Goal: Transaction & Acquisition: Purchase product/service

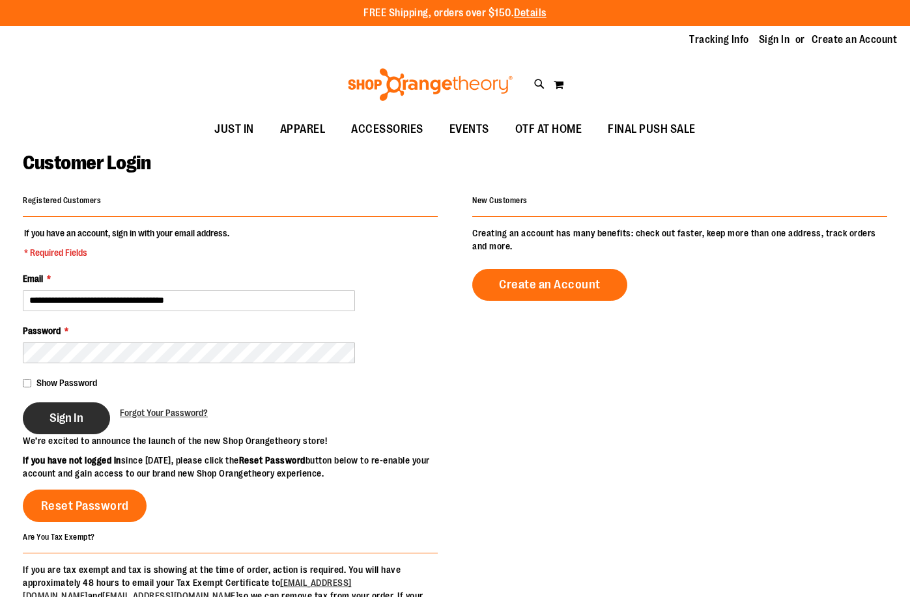
click at [62, 421] on span "Sign In" at bounding box center [66, 418] width 34 height 14
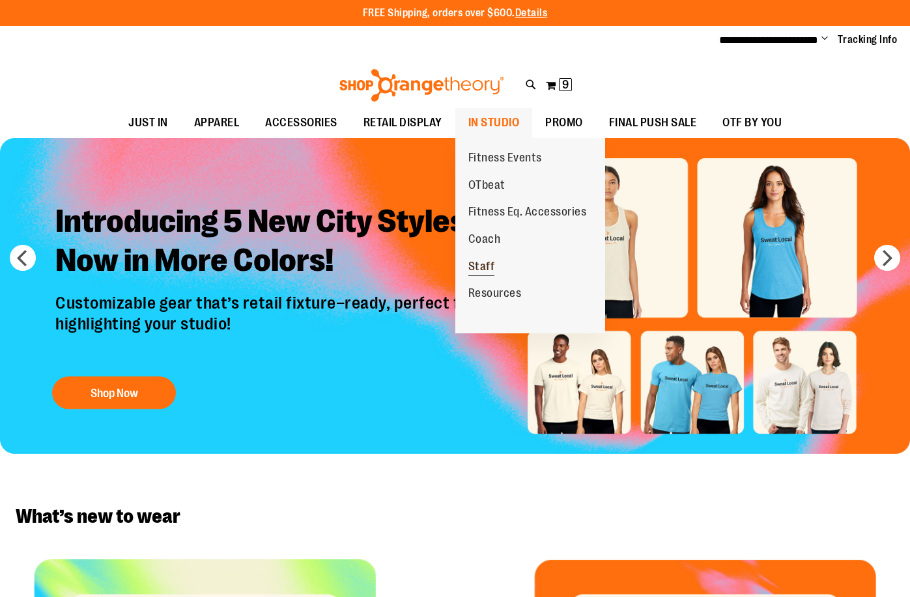
type input "**********"
click at [482, 266] on span "Staff" at bounding box center [481, 268] width 27 height 16
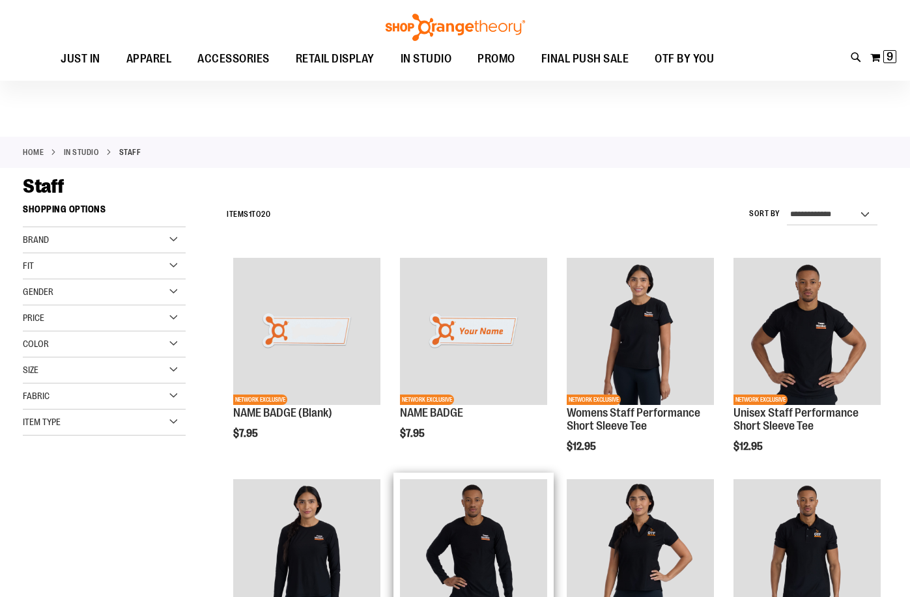
scroll to position [260, 0]
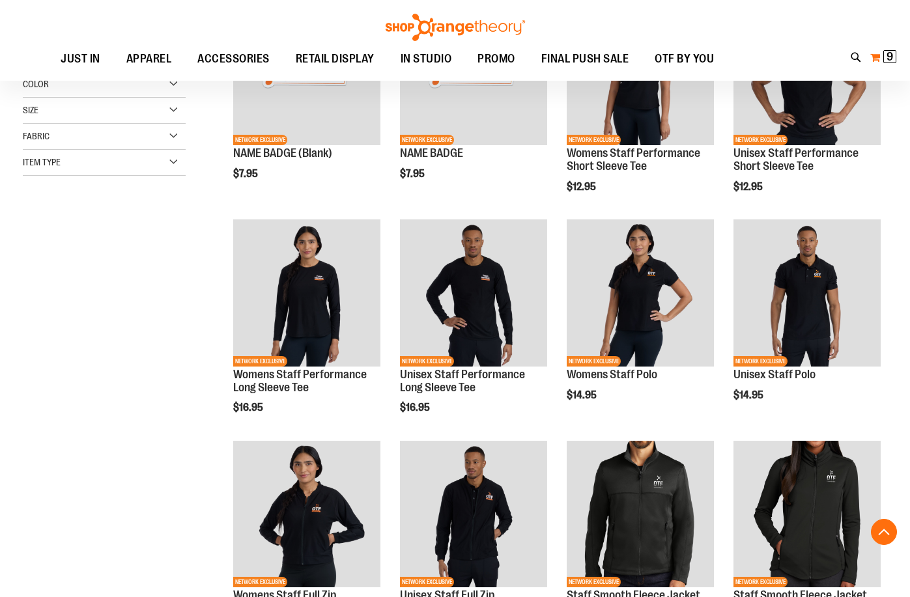
type input "**********"
click at [892, 52] on span "9" at bounding box center [889, 56] width 7 height 13
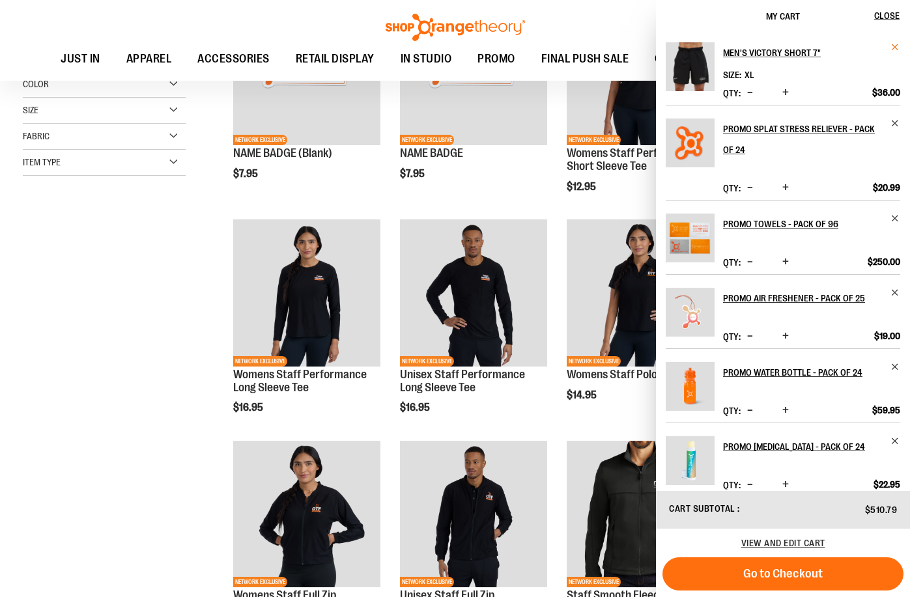
click at [890, 48] on span "Remove item" at bounding box center [895, 47] width 10 height 10
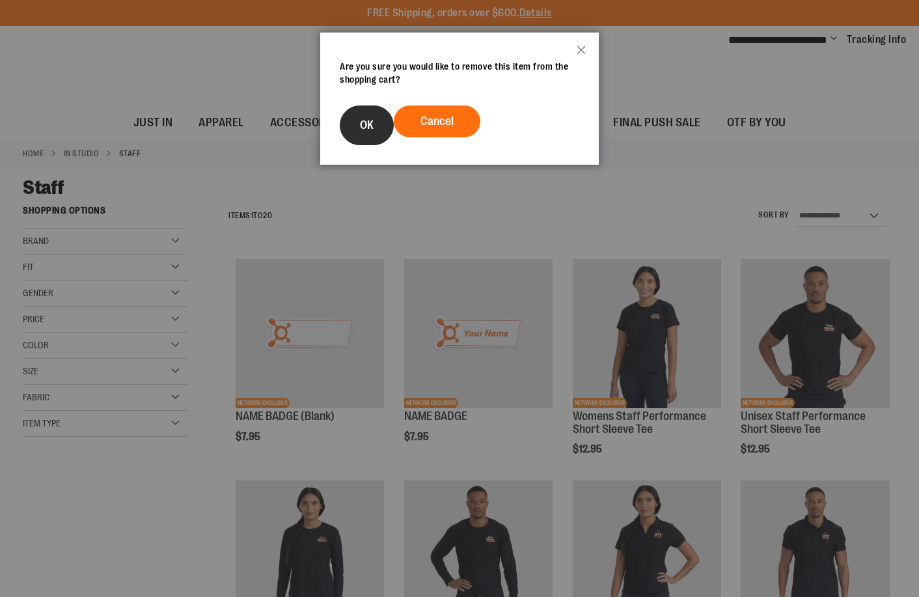
click at [354, 125] on button "OK" at bounding box center [367, 125] width 54 height 40
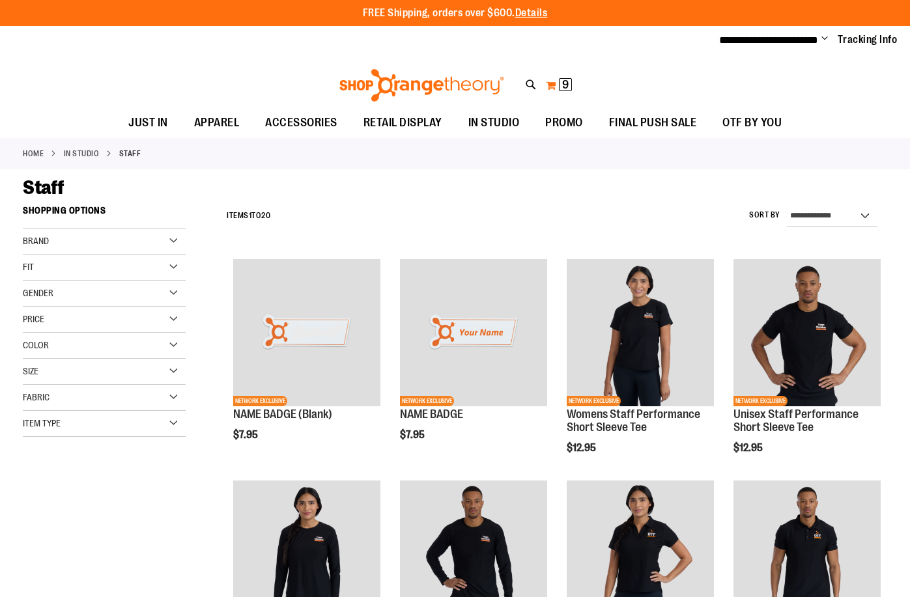
click at [564, 83] on span "9" at bounding box center [565, 84] width 7 height 13
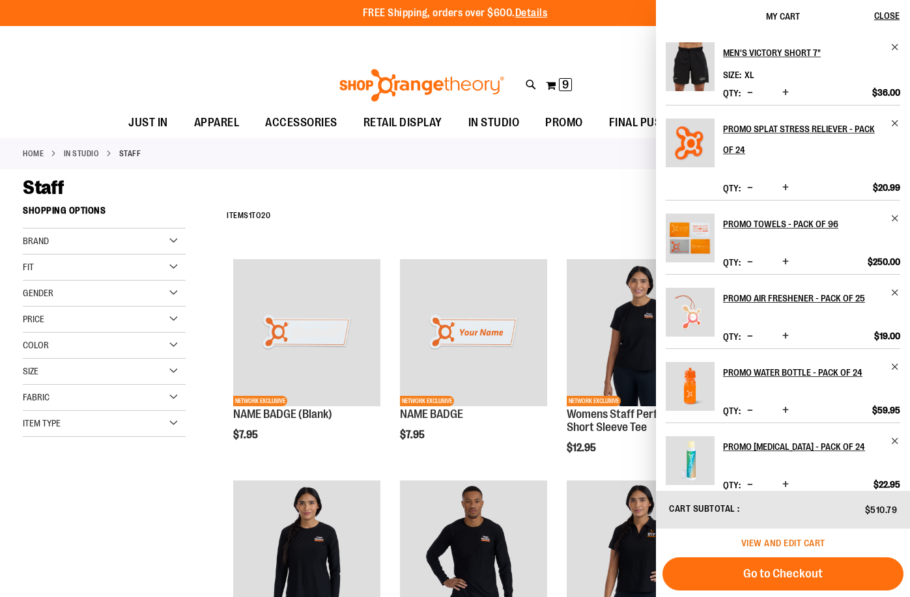
click at [770, 544] on span "View and edit cart" at bounding box center [783, 543] width 84 height 10
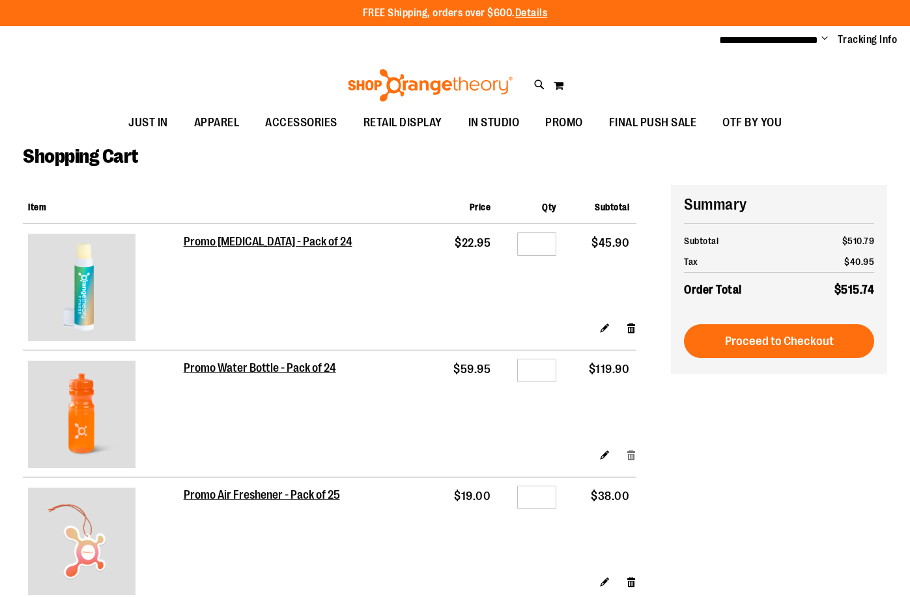
type input "**********"
click at [628, 457] on link "Remove item" at bounding box center [631, 454] width 11 height 14
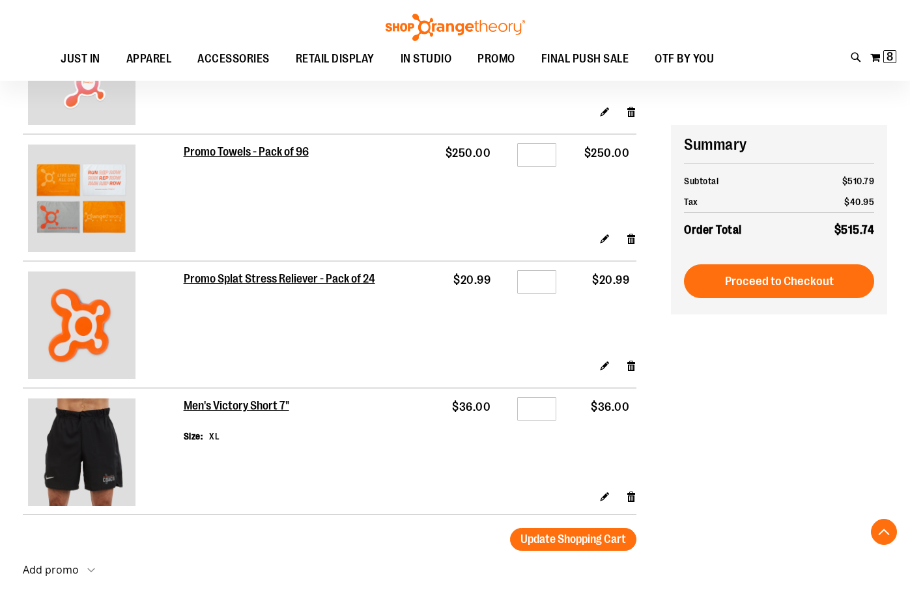
scroll to position [520, 0]
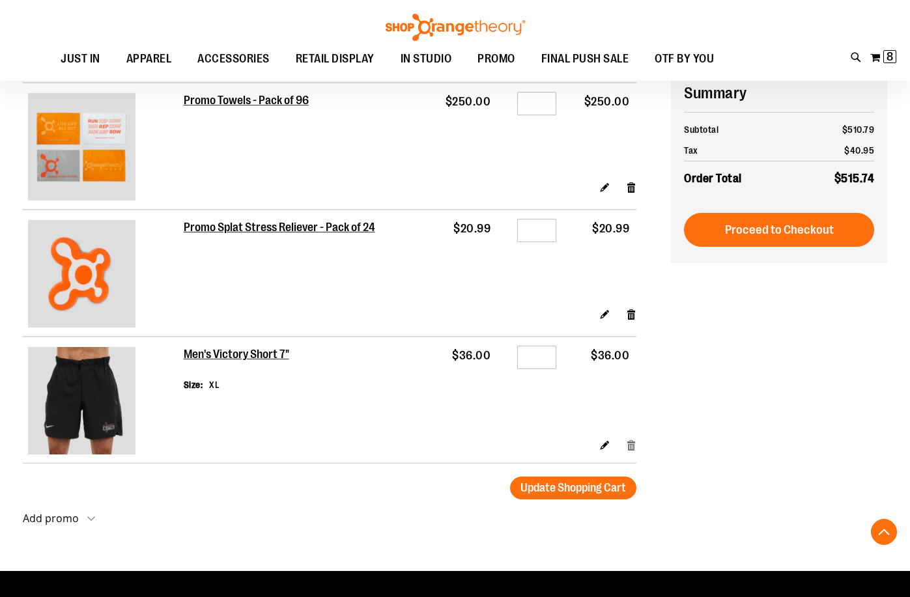
click at [634, 449] on link "Remove item" at bounding box center [631, 445] width 11 height 14
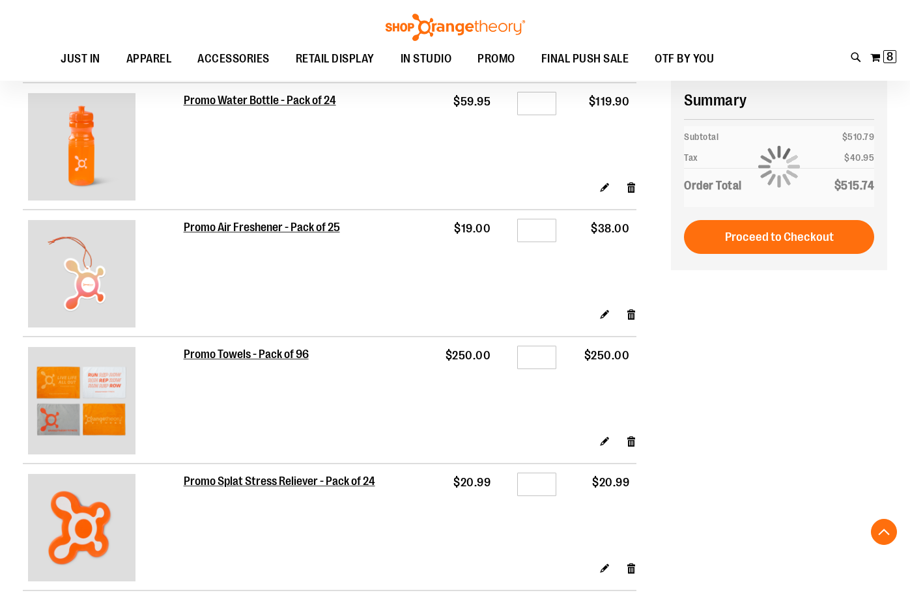
scroll to position [260, 0]
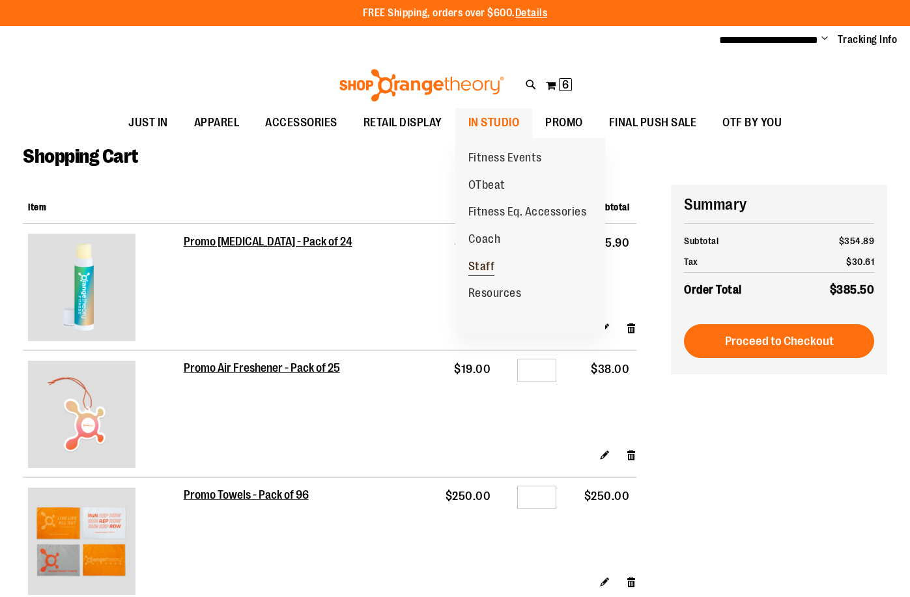
type input "**********"
click at [480, 264] on span "Staff" at bounding box center [481, 268] width 27 height 16
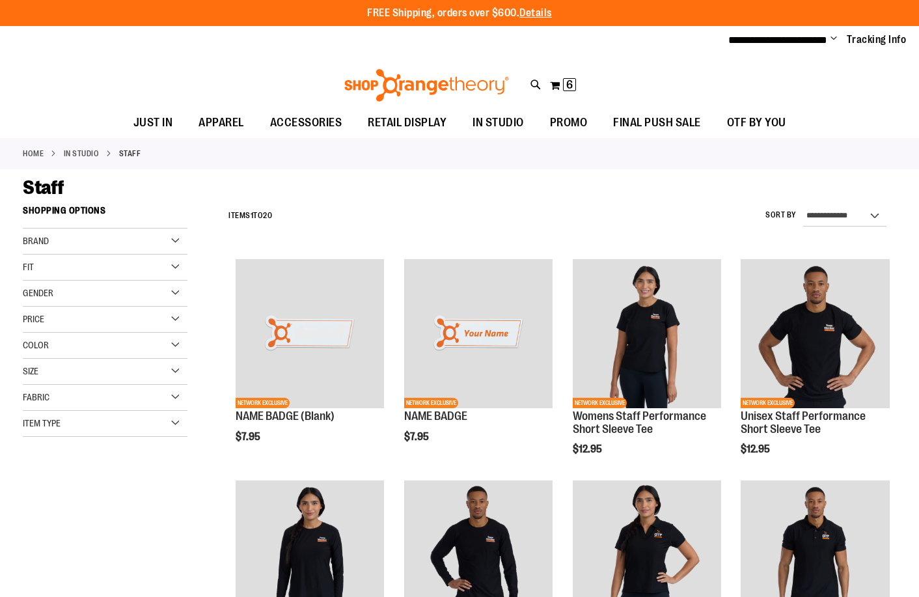
type input "**********"
paste input "**********"
click at [197, 149] on span "Staff Smooth Fleece Jacket" at bounding box center [239, 149] width 113 height 10
type input "**********"
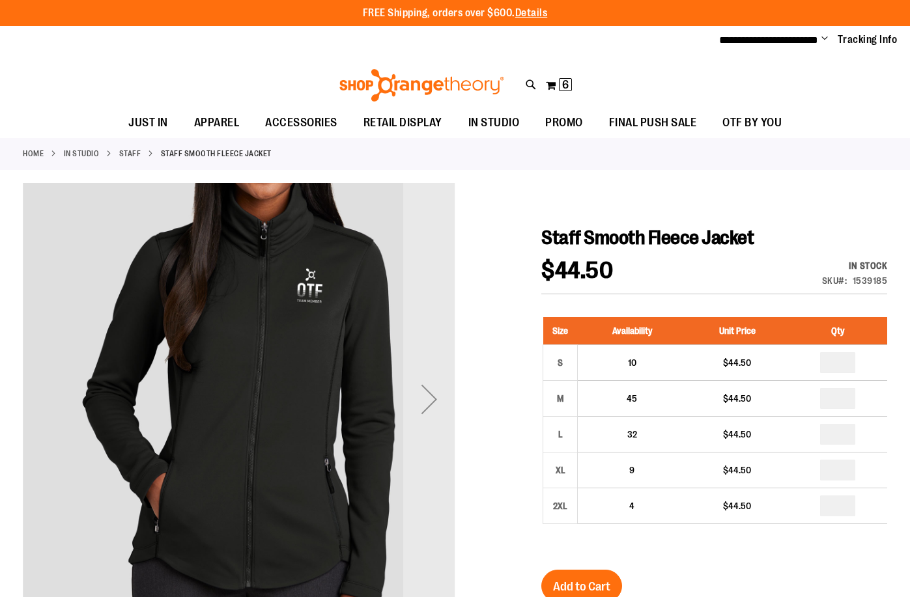
type input "**********"
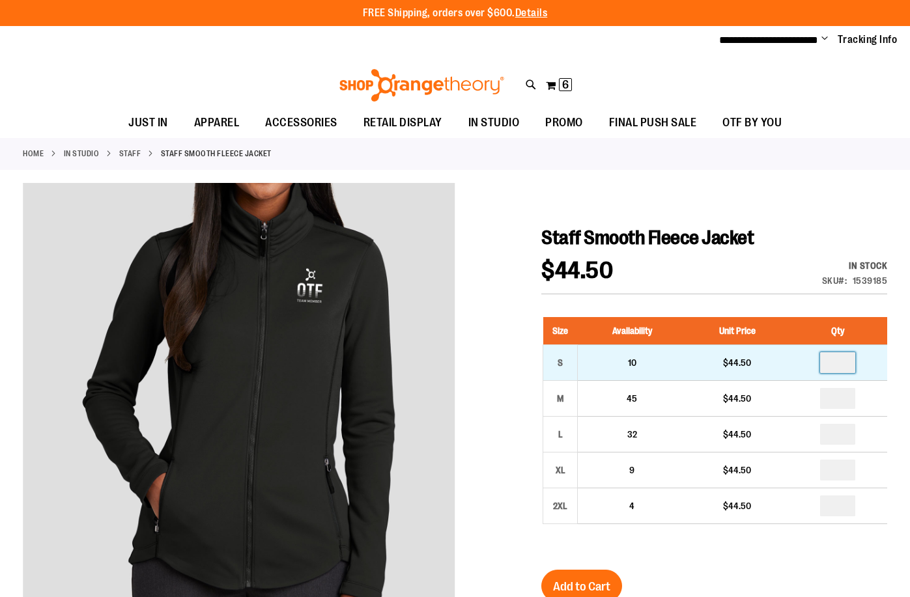
click at [826, 361] on input "number" at bounding box center [837, 362] width 35 height 21
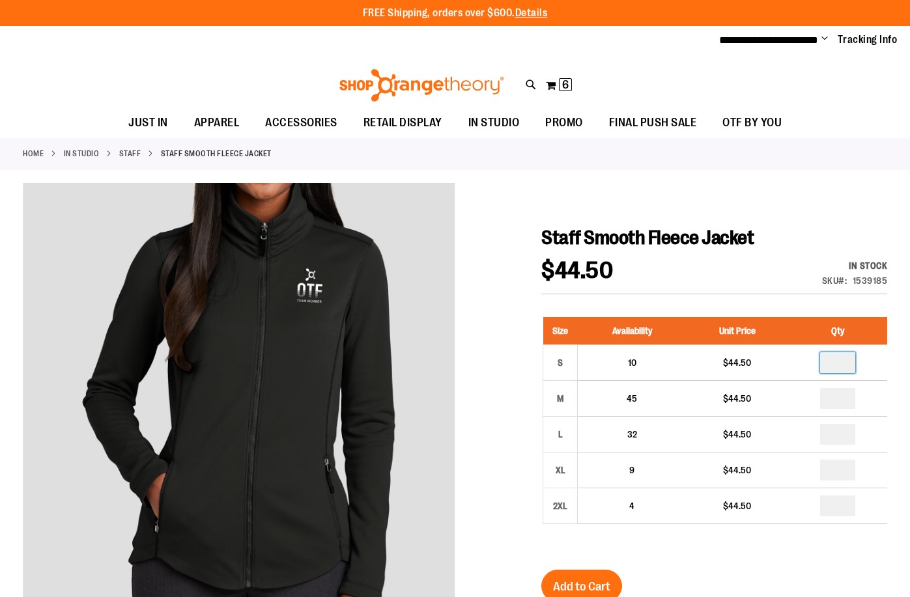
type input "*"
click at [681, 551] on div "Size Availability Unit Price Qty S 10 $44.50 * M 45" at bounding box center [714, 430] width 346 height 253
click at [594, 580] on span "Add to Cart" at bounding box center [581, 586] width 57 height 14
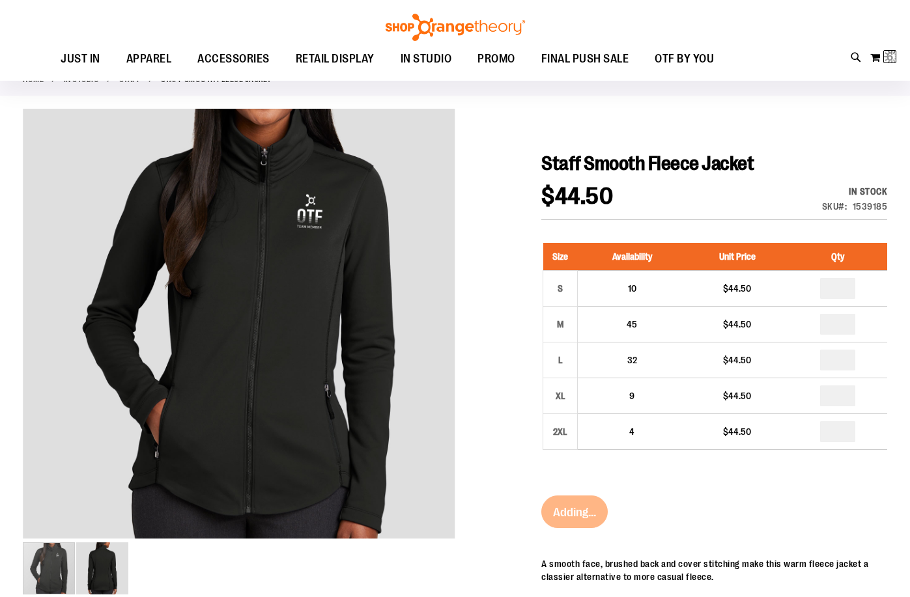
scroll to position [130, 0]
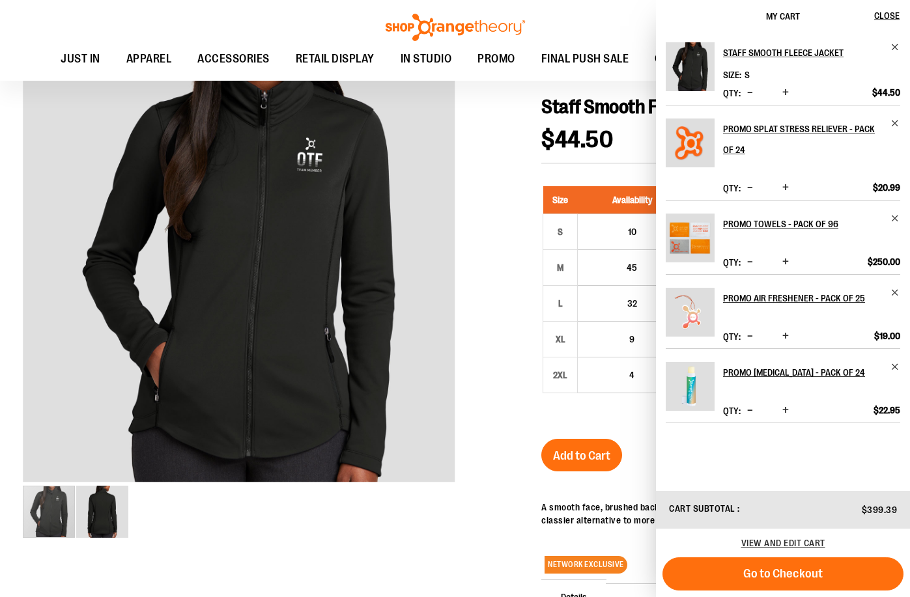
click at [203, 25] on div "Toggle Nav Search Popular Suggestions Advanced Search" at bounding box center [455, 40] width 910 height 81
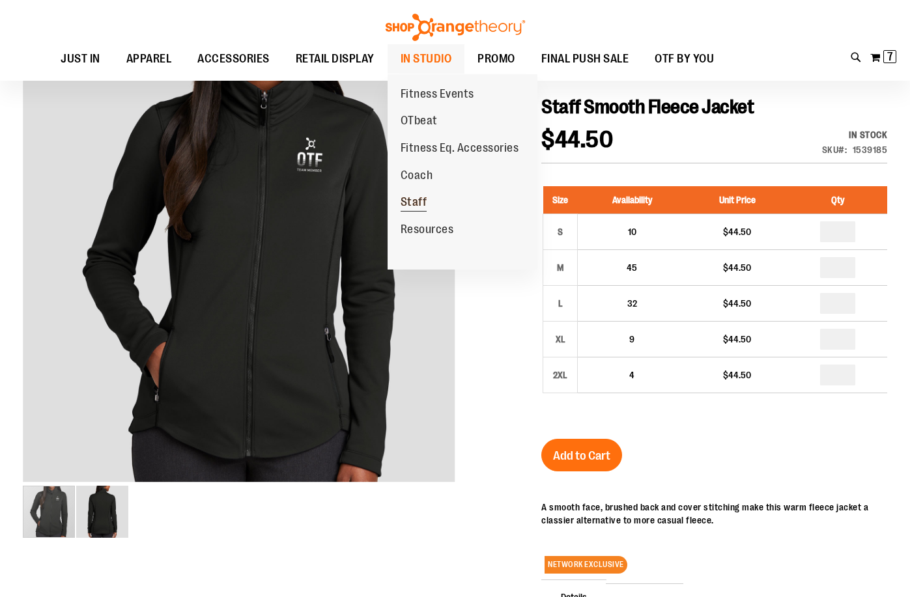
click at [407, 206] on span "Staff" at bounding box center [413, 203] width 27 height 16
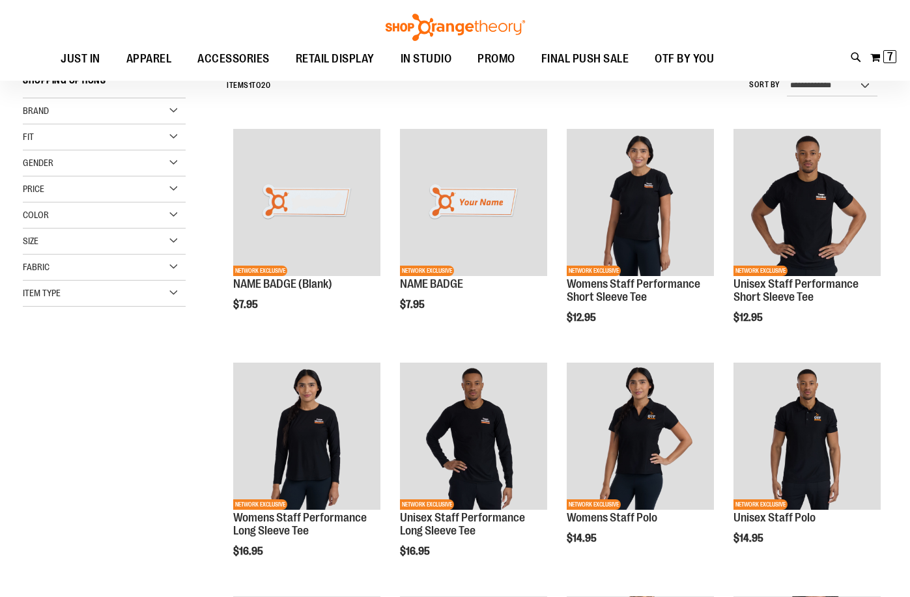
scroll to position [130, 0]
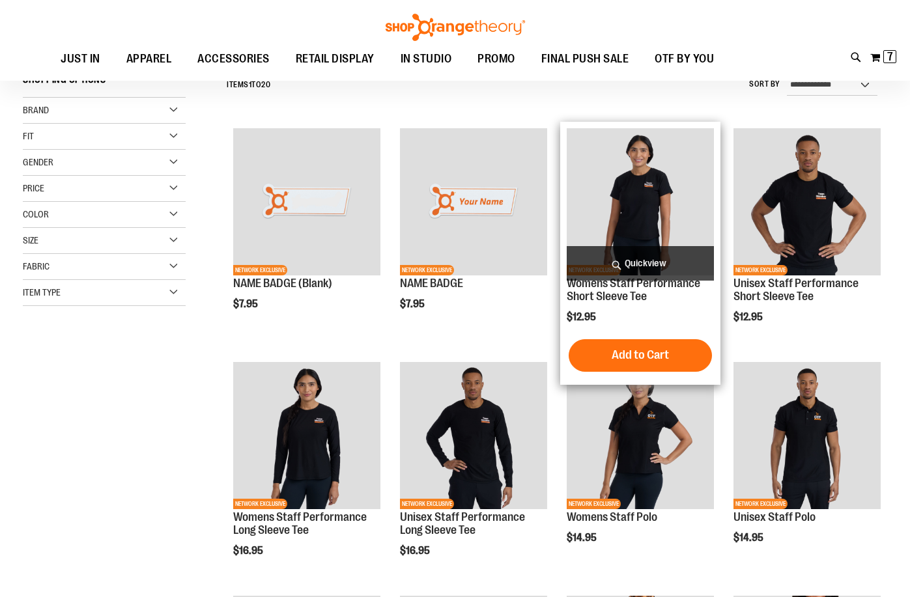
type input "**********"
click at [688, 228] on img "product" at bounding box center [639, 201] width 147 height 147
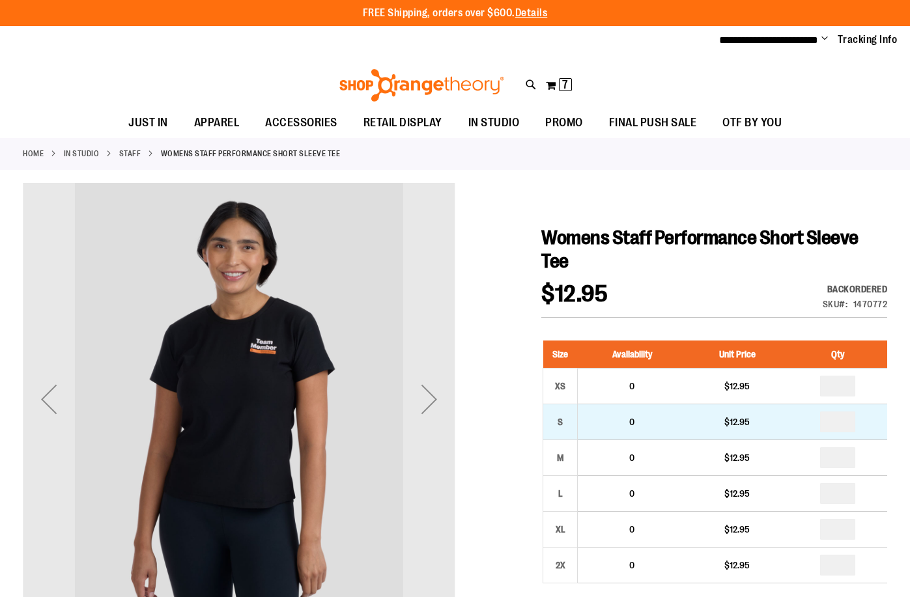
type input "**********"
click at [832, 417] on input "number" at bounding box center [837, 421] width 35 height 21
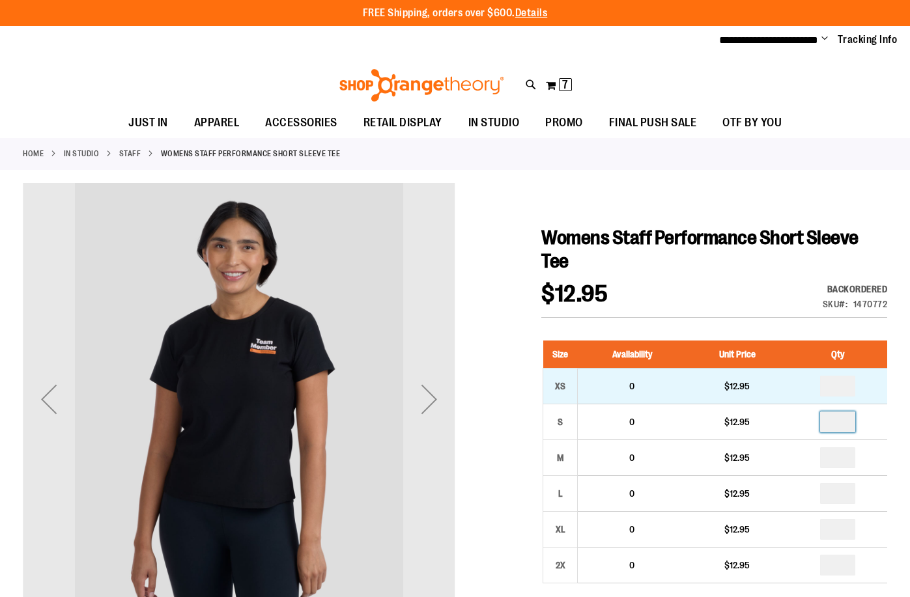
type input "*"
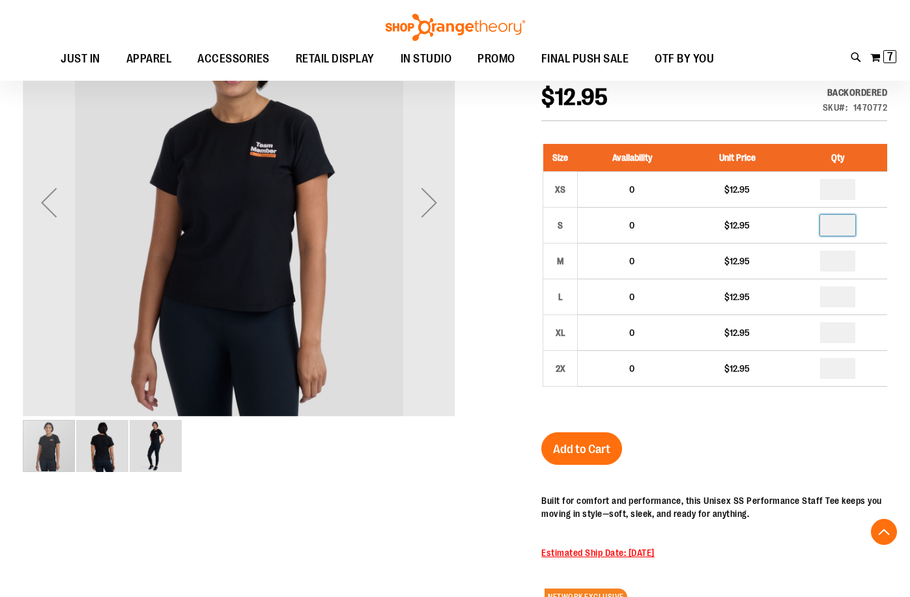
scroll to position [325, 0]
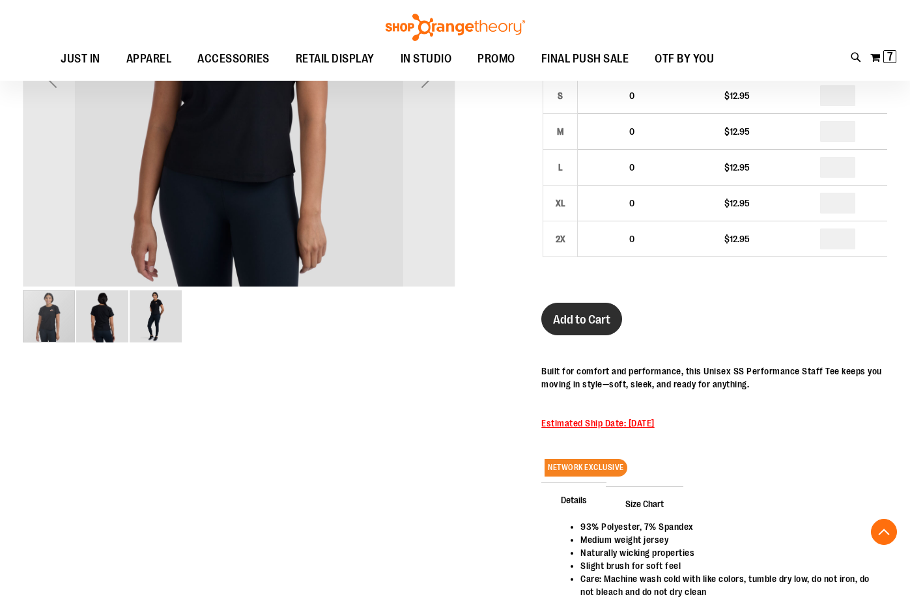
click at [596, 326] on span "Add to Cart" at bounding box center [581, 320] width 57 height 14
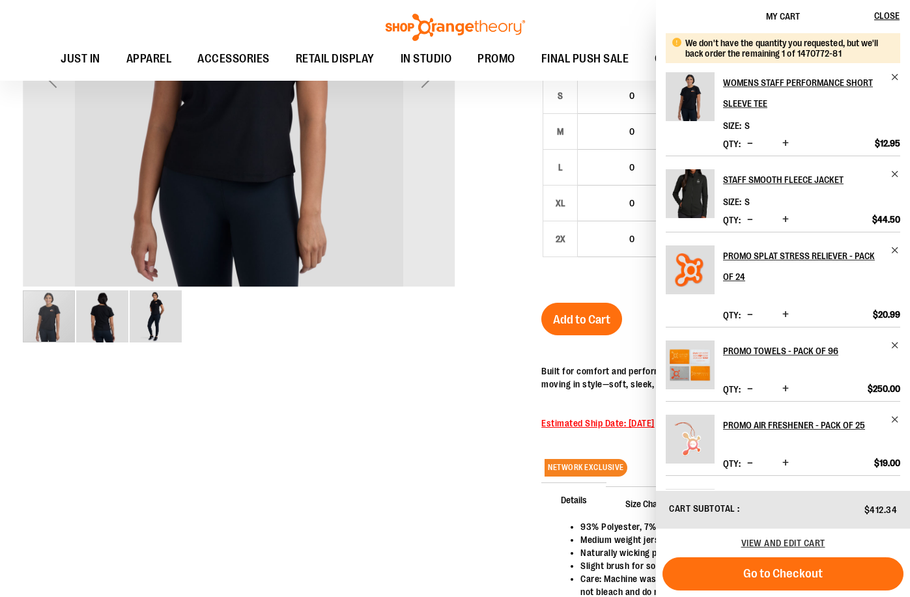
click at [171, 445] on div at bounding box center [455, 260] width 864 height 807
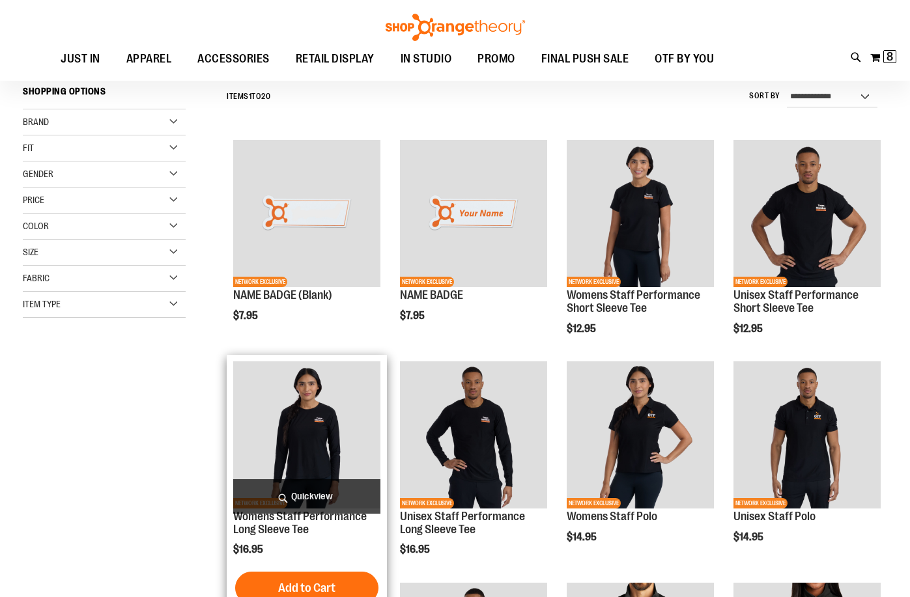
scroll to position [130, 0]
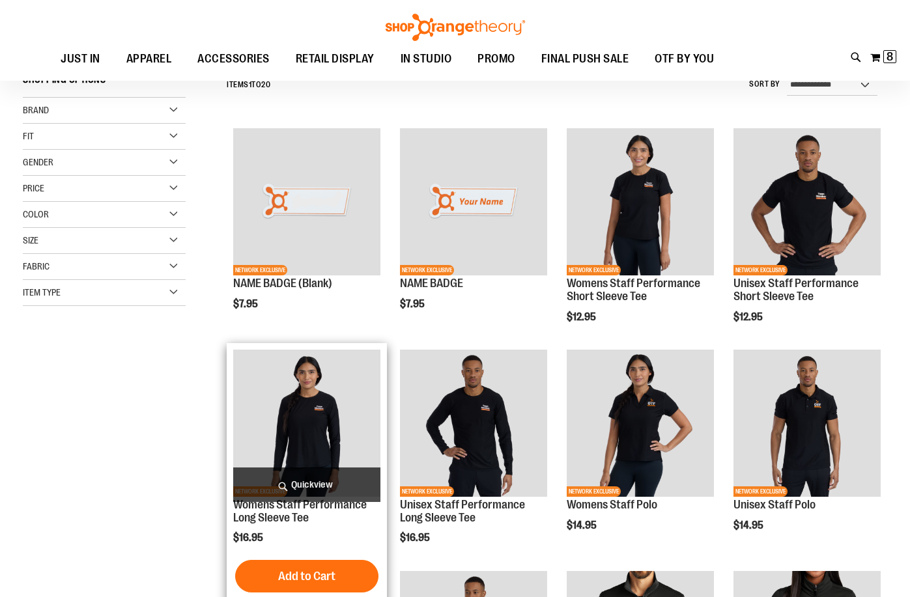
type input "**********"
click at [354, 422] on img "product" at bounding box center [306, 423] width 147 height 147
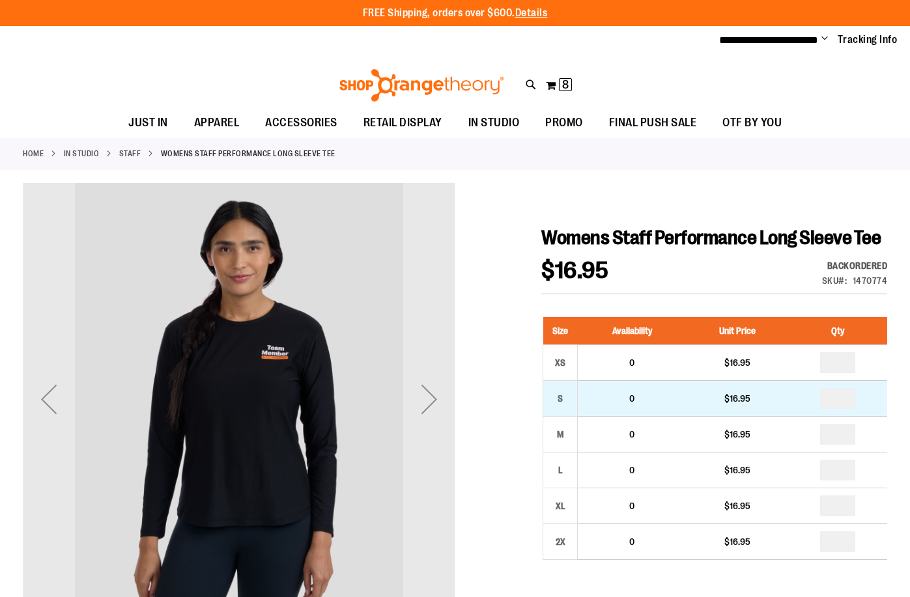
type input "**********"
click at [835, 397] on input "*" at bounding box center [837, 398] width 35 height 21
type input "*"
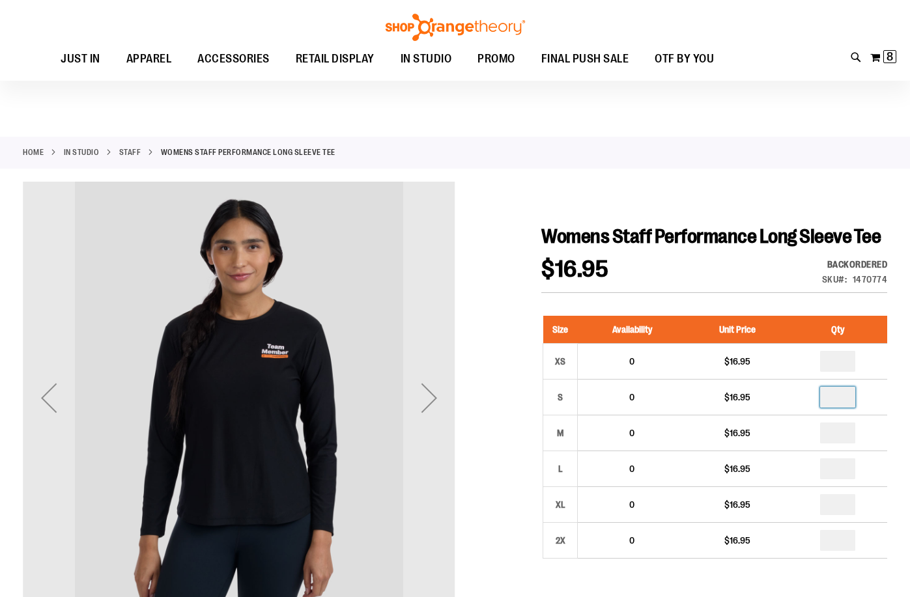
scroll to position [195, 0]
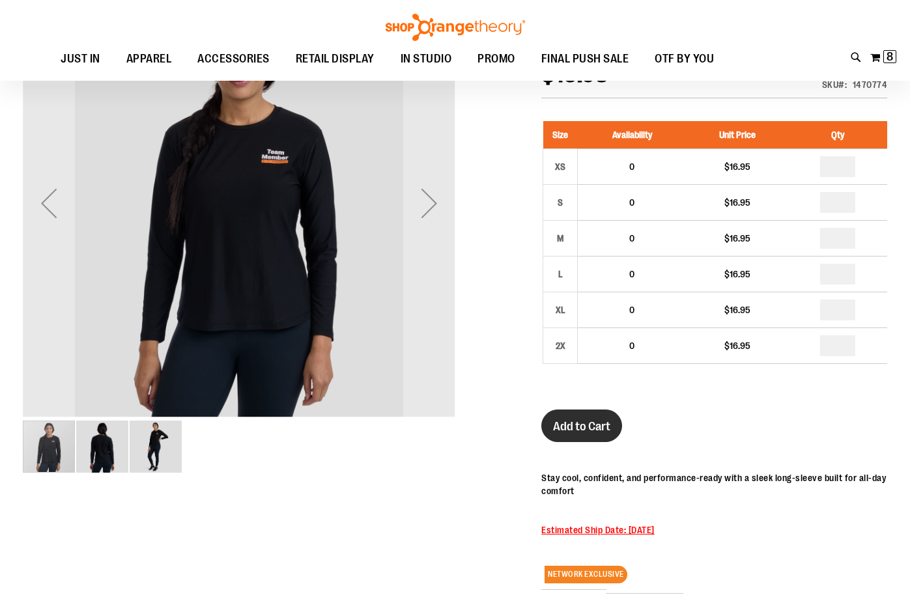
click at [603, 433] on span "Add to Cart" at bounding box center [581, 426] width 57 height 14
click at [163, 550] on div at bounding box center [455, 379] width 864 height 784
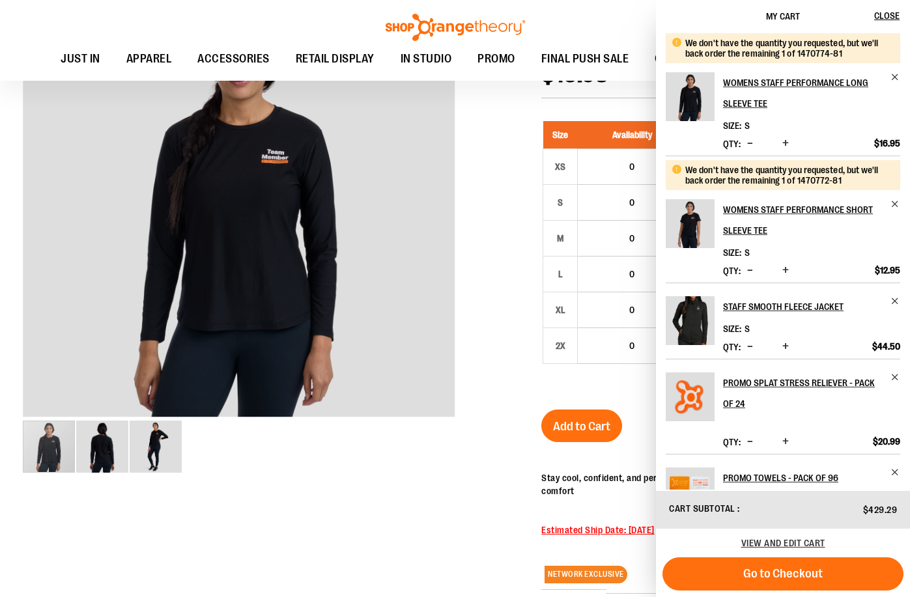
click at [160, 542] on div at bounding box center [455, 379] width 864 height 784
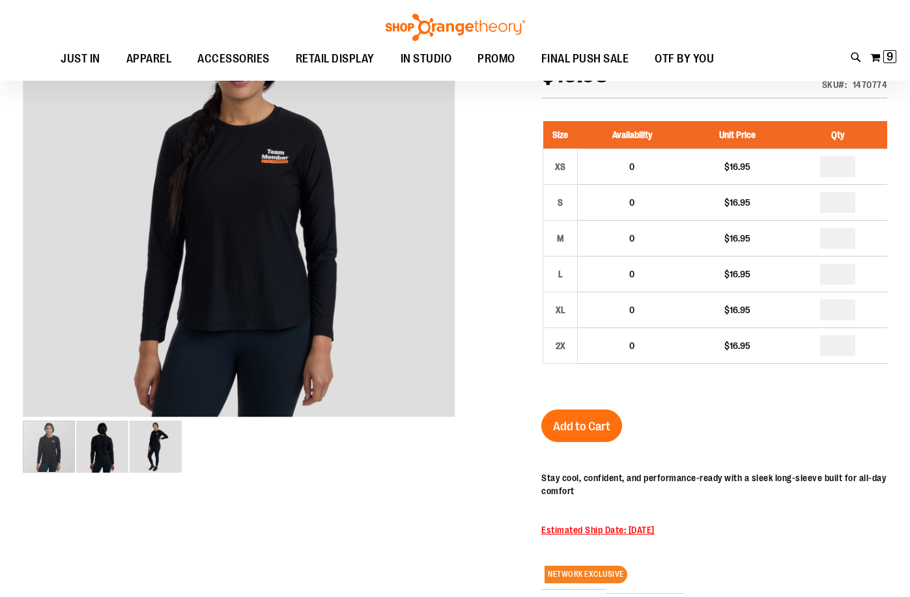
click at [220, 520] on div at bounding box center [455, 379] width 864 height 784
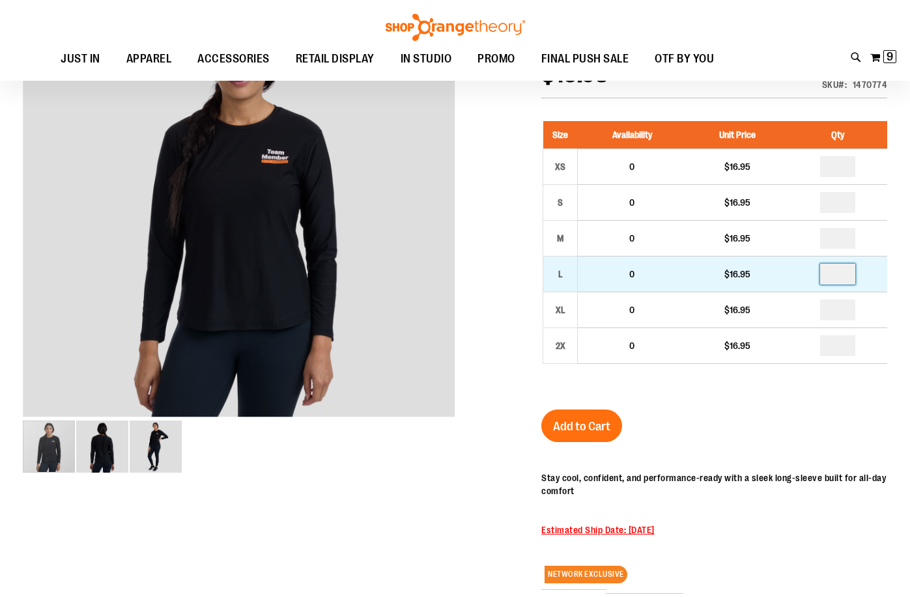
click at [836, 273] on input "number" at bounding box center [837, 274] width 35 height 21
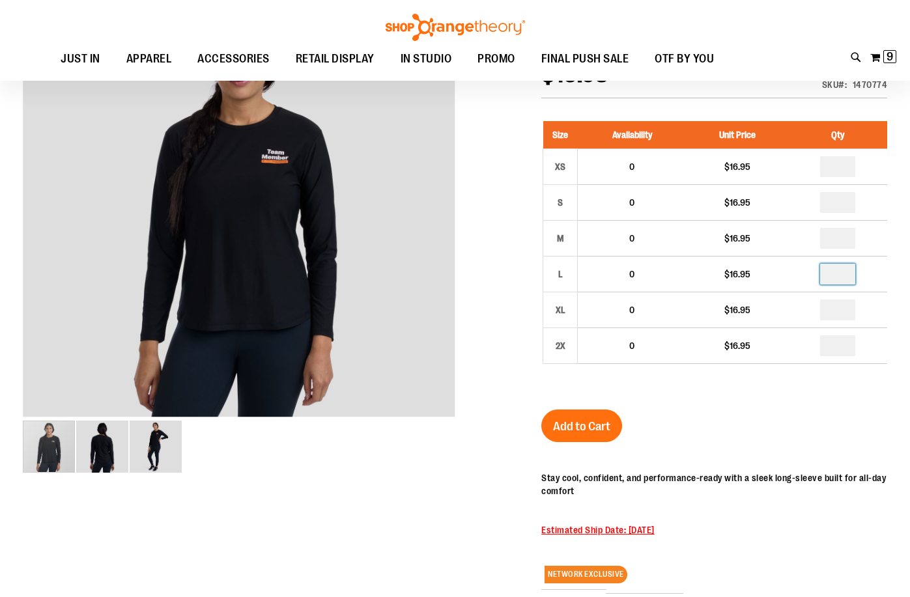
type input "*"
click at [596, 413] on button "Add to Cart" at bounding box center [581, 426] width 81 height 33
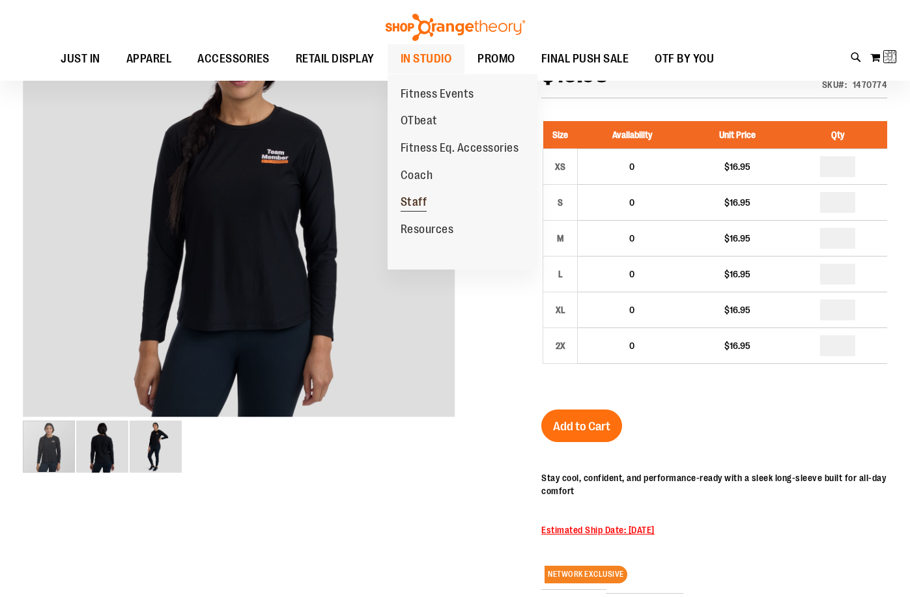
click at [418, 204] on span "Staff" at bounding box center [413, 203] width 27 height 16
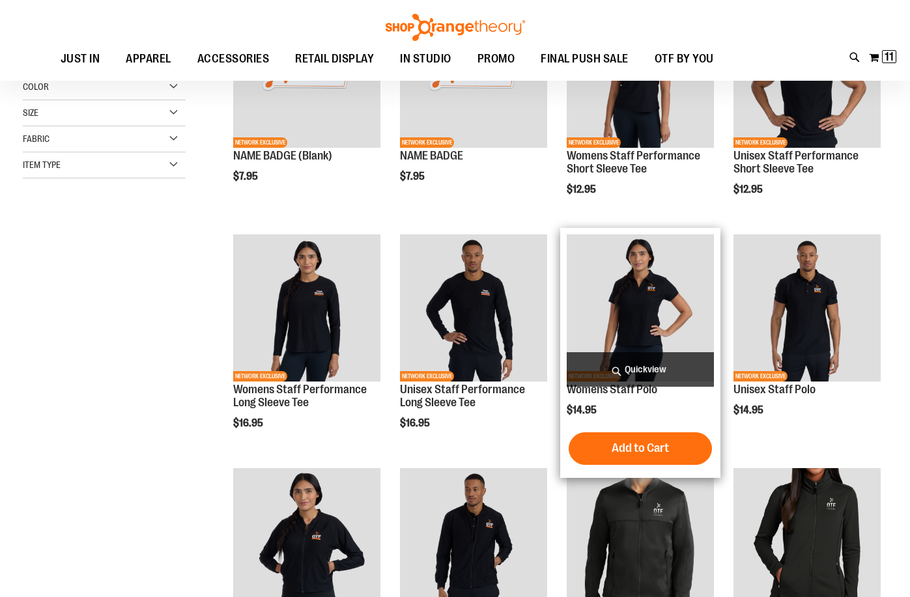
scroll to position [247, 0]
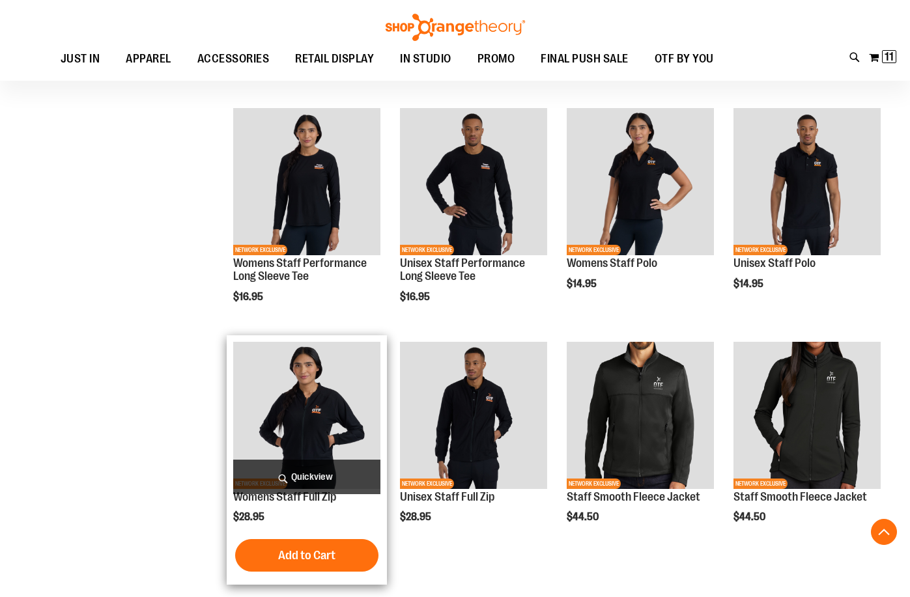
type input "**********"
click at [325, 407] on img "product" at bounding box center [306, 415] width 147 height 147
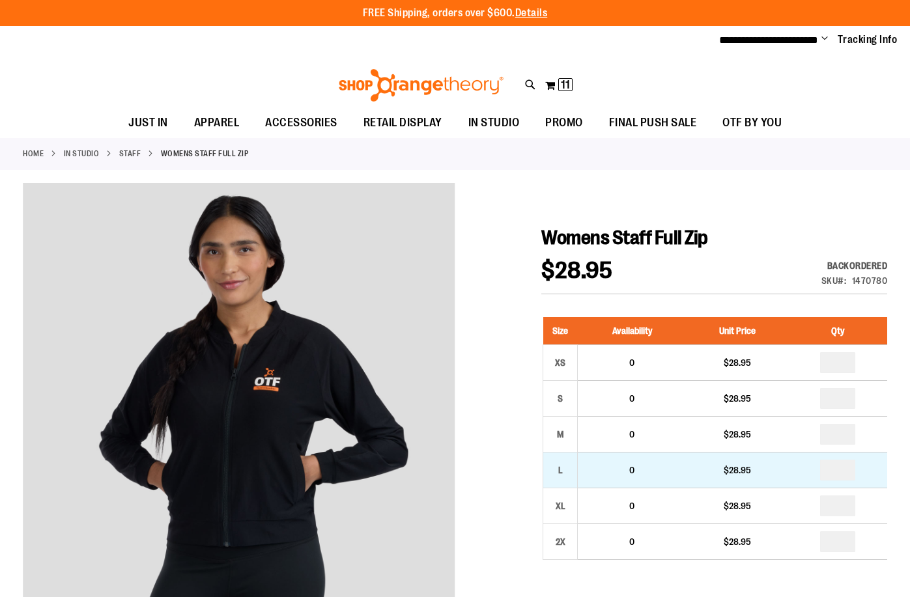
type input "**********"
click at [832, 465] on input "number" at bounding box center [837, 470] width 35 height 21
type input "*"
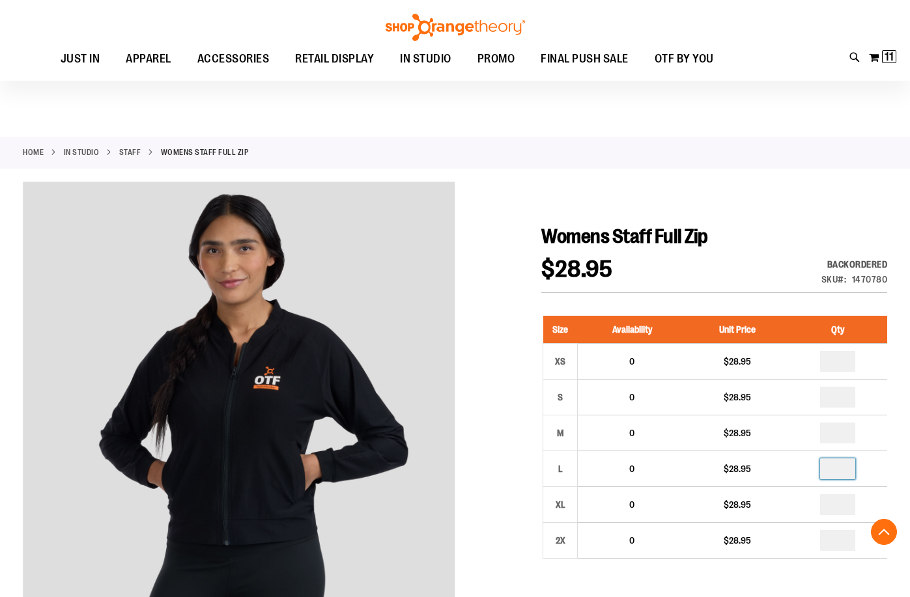
scroll to position [260, 0]
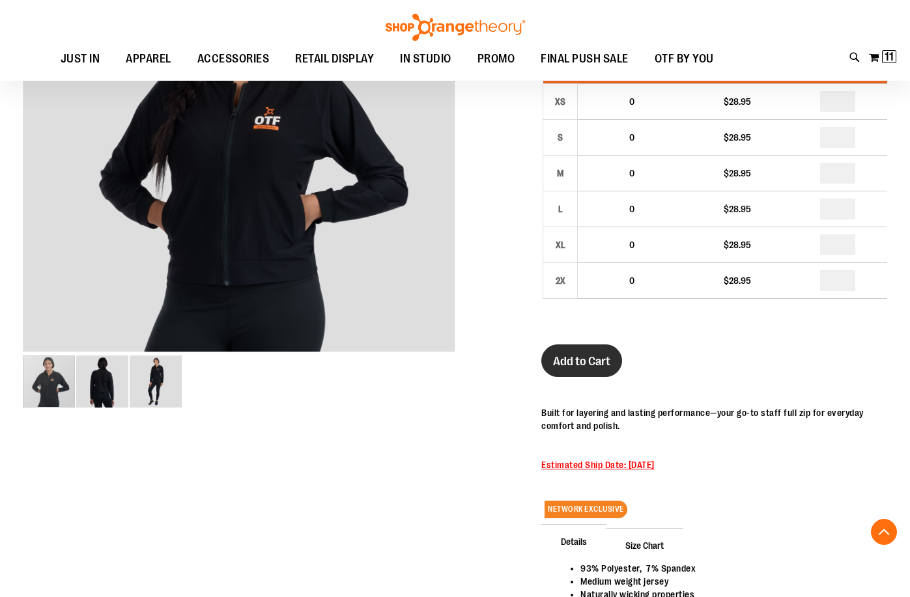
click at [583, 368] on span "Add to Cart" at bounding box center [581, 361] width 57 height 14
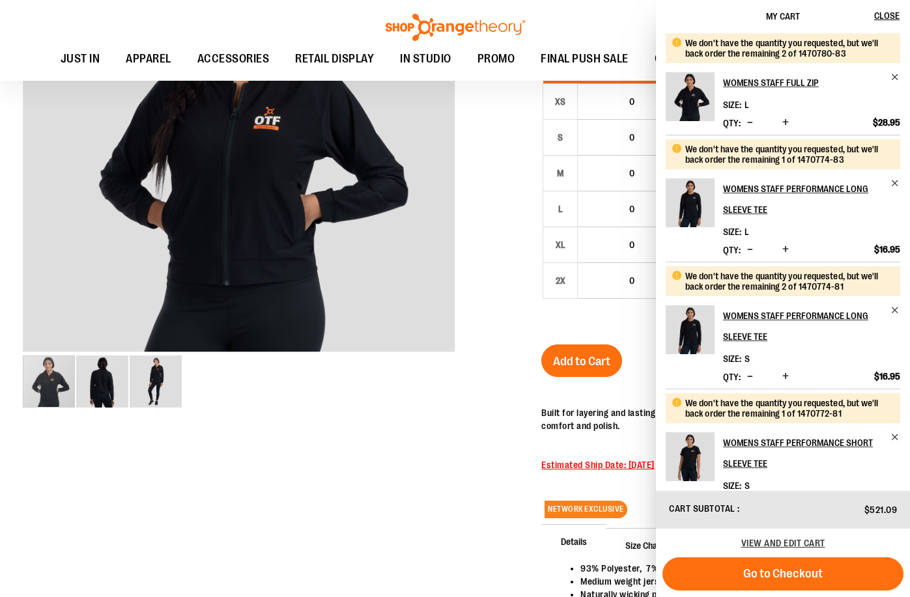
click at [219, 499] on div at bounding box center [455, 314] width 864 height 784
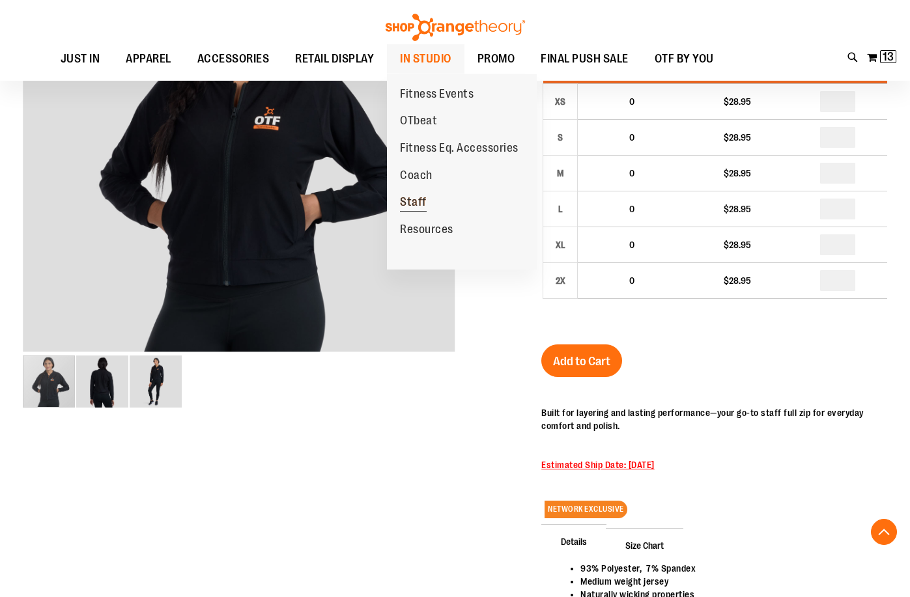
click at [417, 200] on span "Staff" at bounding box center [413, 203] width 27 height 16
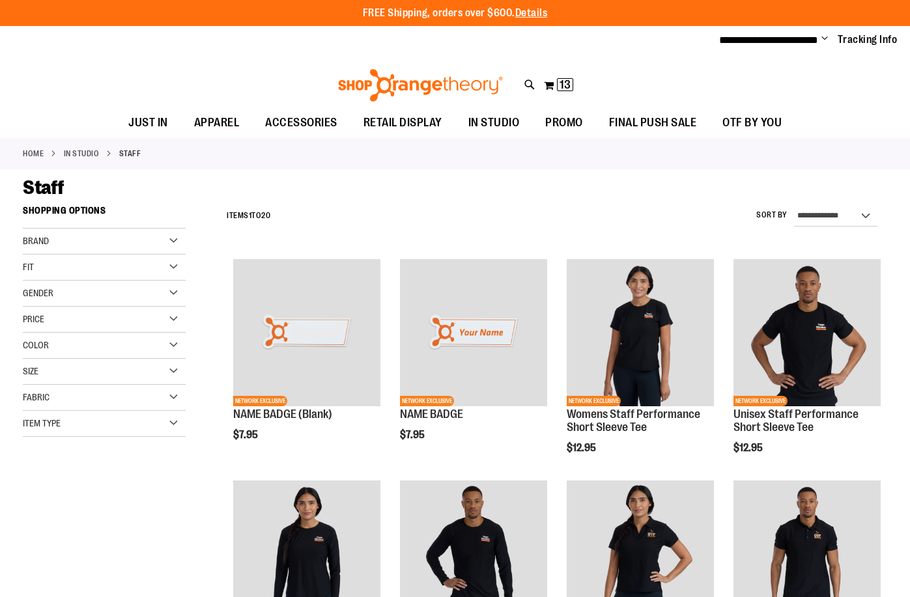
click at [647, 338] on img "product" at bounding box center [639, 332] width 147 height 147
type input "**********"
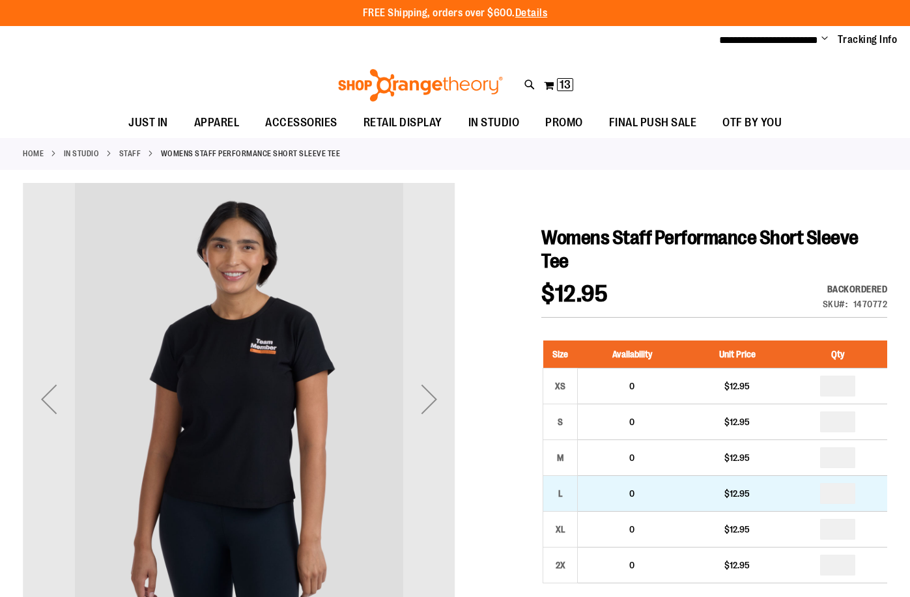
type input "**********"
click at [831, 494] on input "number" at bounding box center [837, 493] width 35 height 21
type input "*"
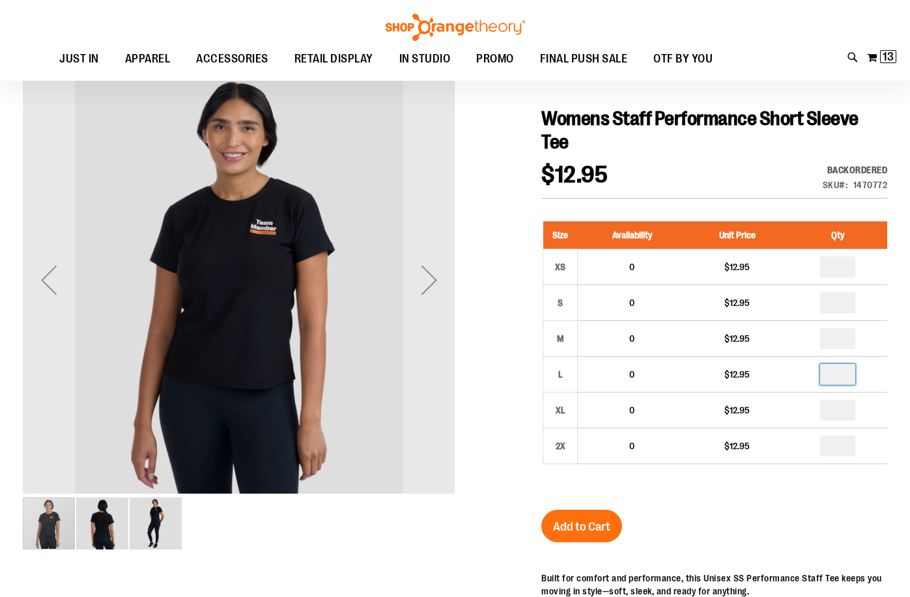
scroll to position [195, 0]
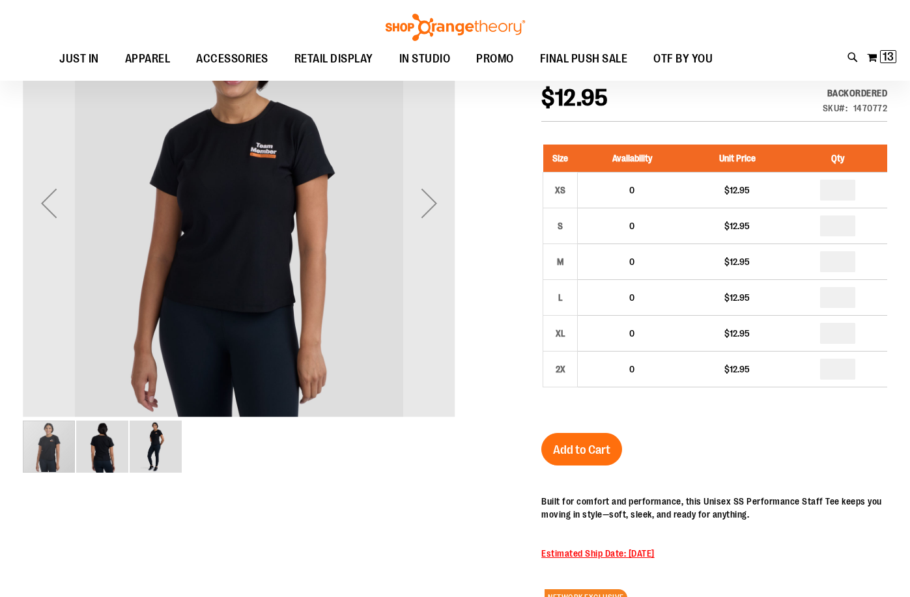
click at [604, 464] on button "Add to Cart" at bounding box center [581, 449] width 81 height 33
click at [221, 512] on div at bounding box center [455, 390] width 864 height 807
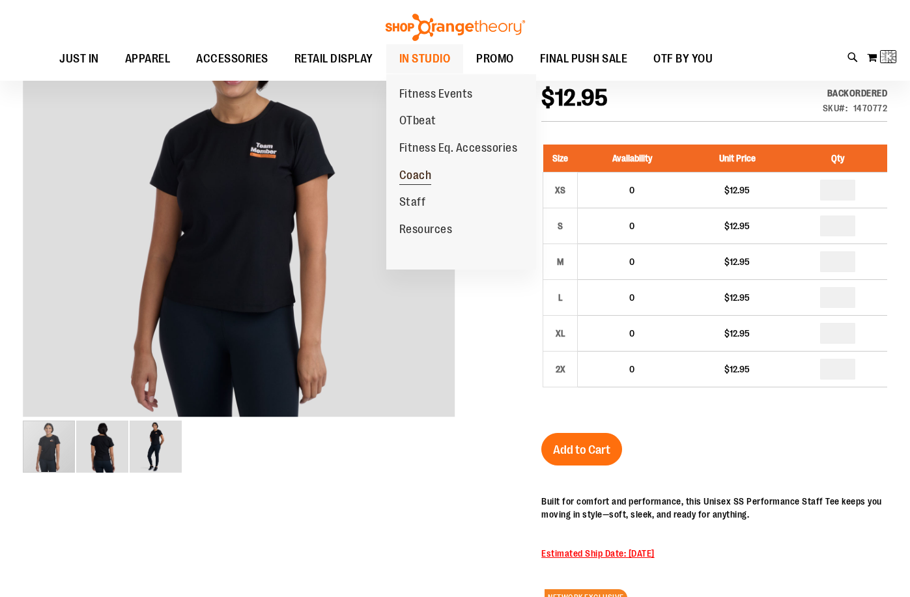
click at [415, 178] on span "Coach" at bounding box center [415, 177] width 33 height 16
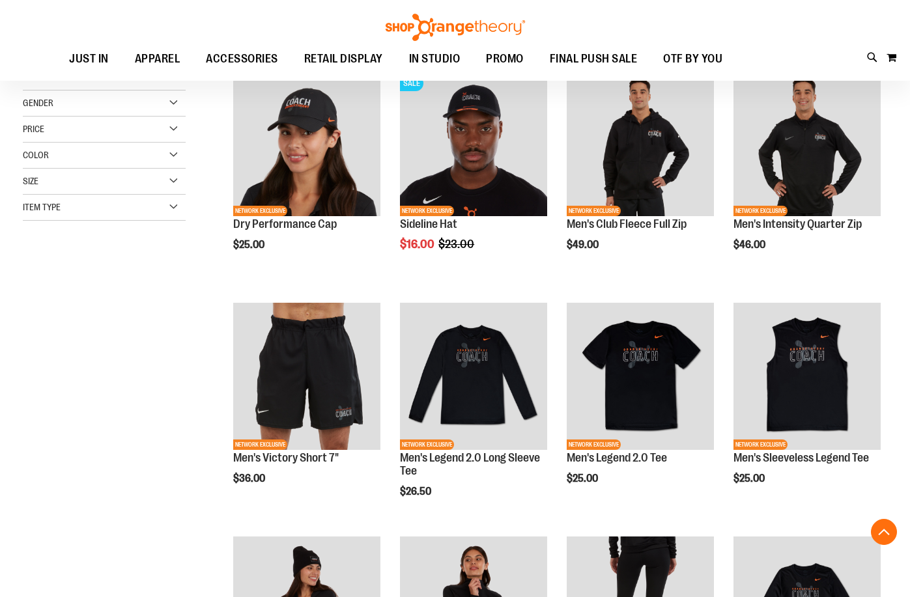
scroll to position [325, 0]
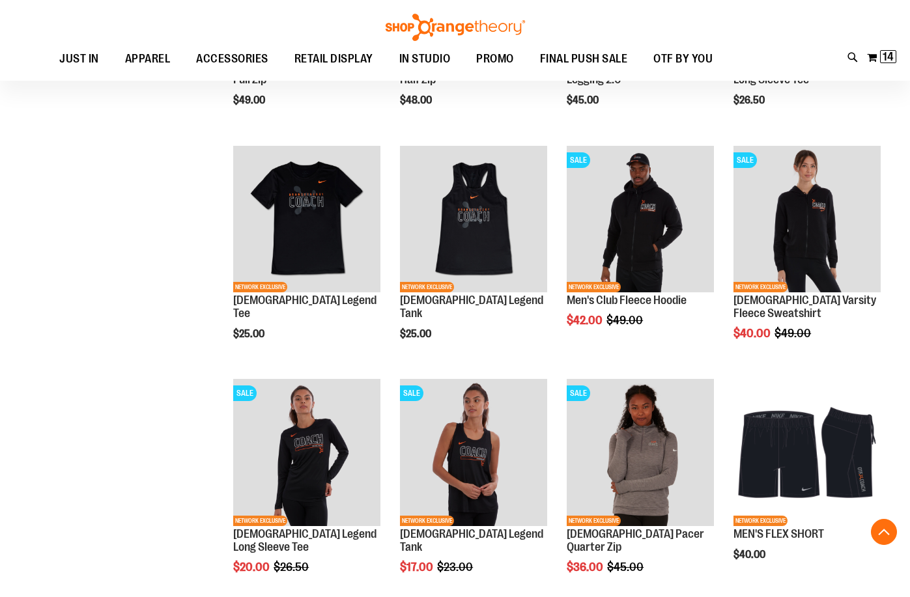
scroll to position [781, 0]
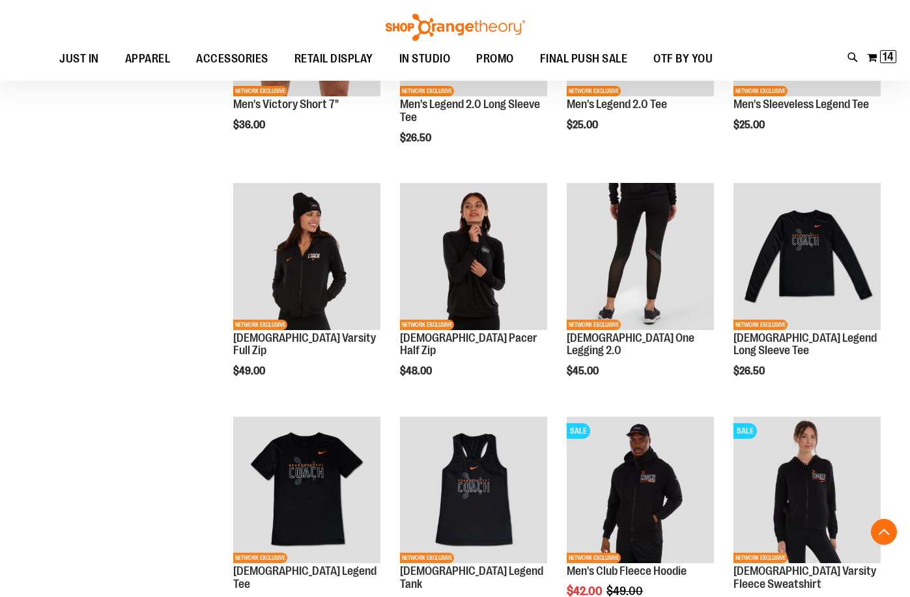
scroll to position [520, 0]
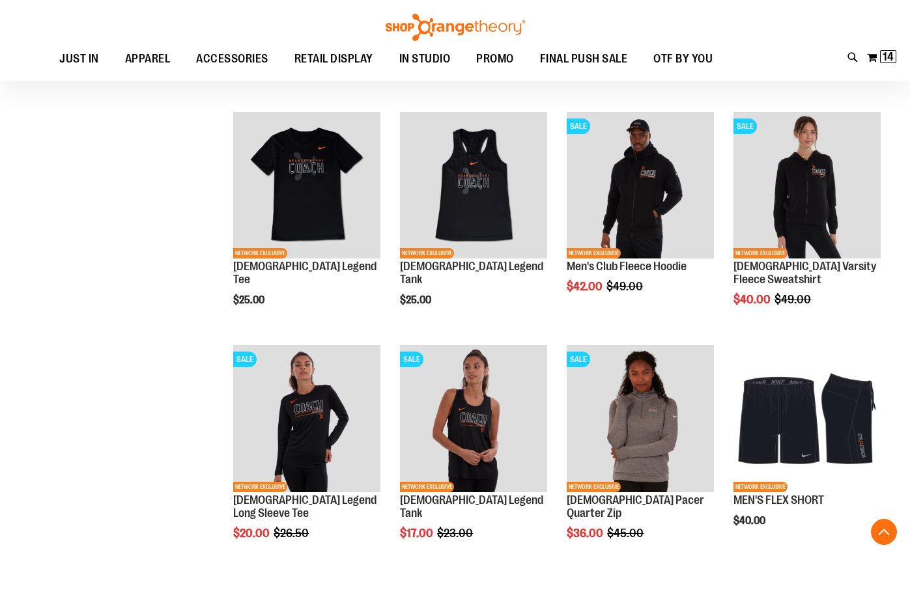
scroll to position [976, 0]
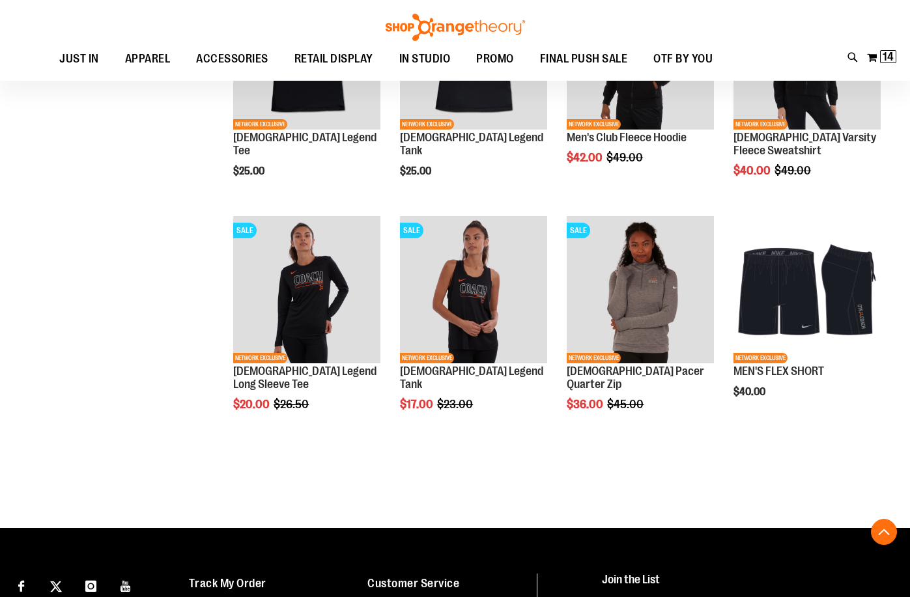
type input "**********"
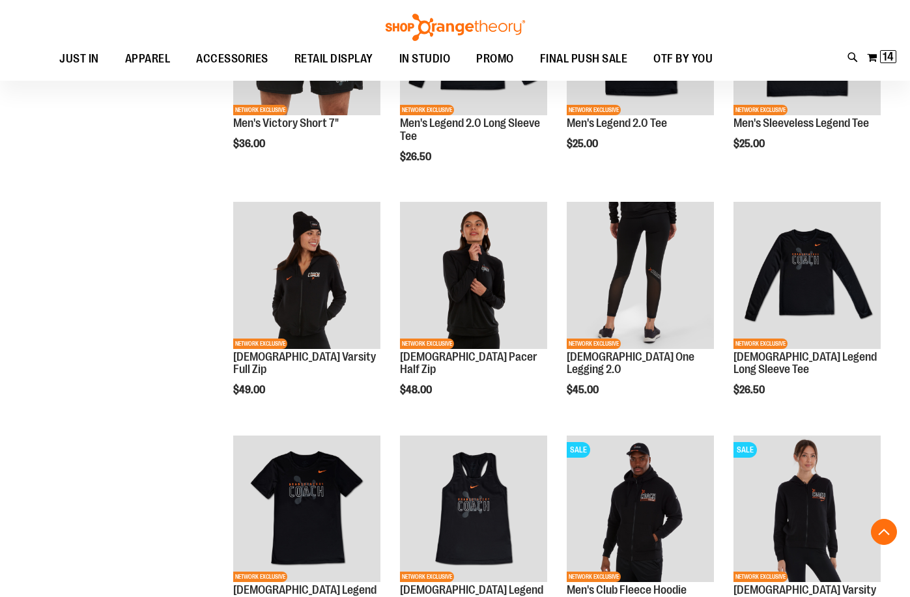
scroll to position [520, 0]
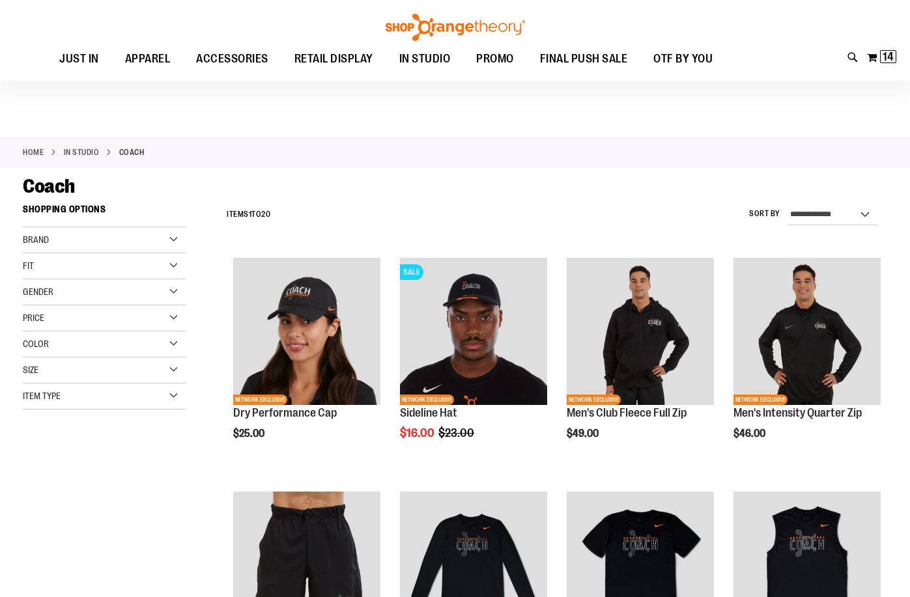
scroll to position [260, 0]
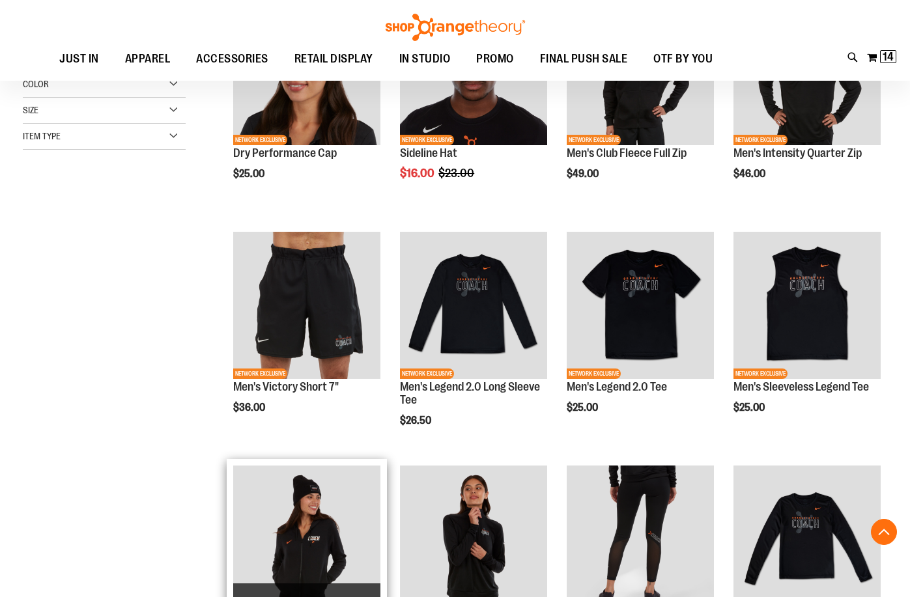
click at [268, 499] on img "product" at bounding box center [306, 539] width 147 height 147
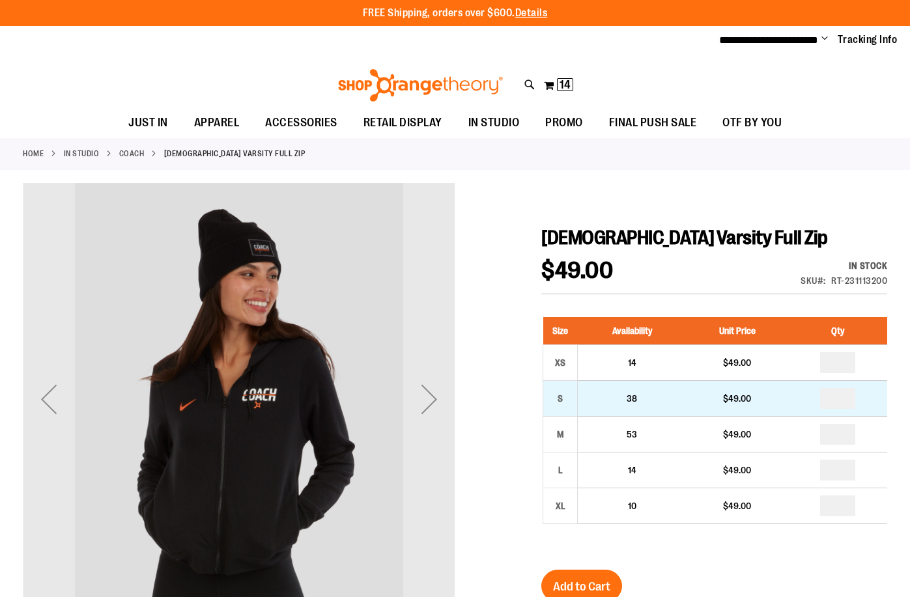
type input "**********"
click at [833, 396] on input "number" at bounding box center [837, 398] width 35 height 21
type input "*"
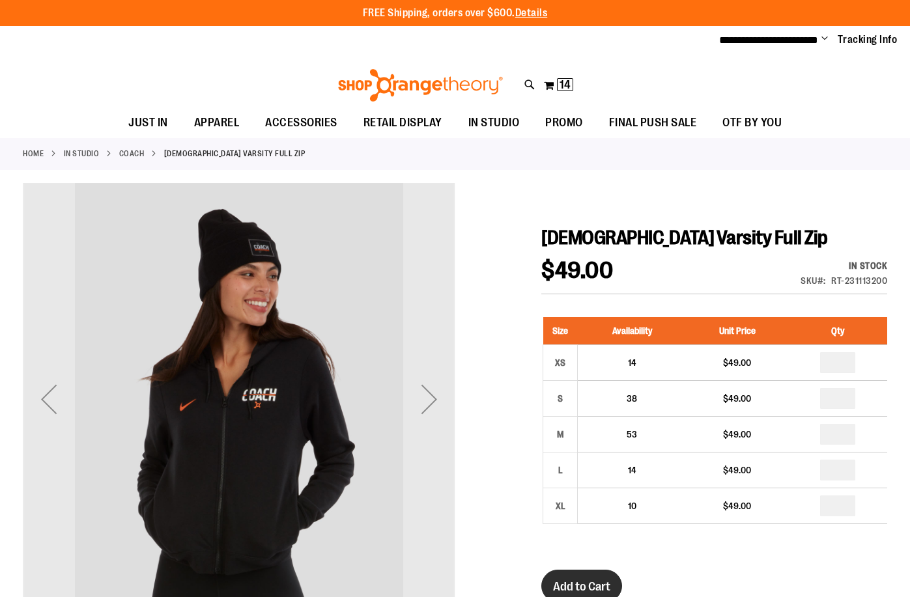
click at [572, 580] on span "Add to Cart" at bounding box center [581, 586] width 57 height 14
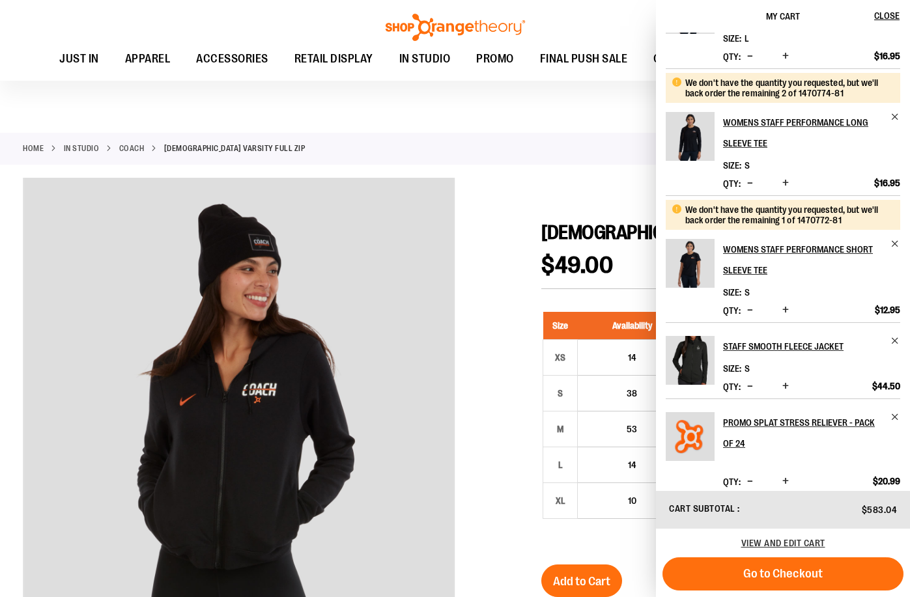
scroll to position [391, 0]
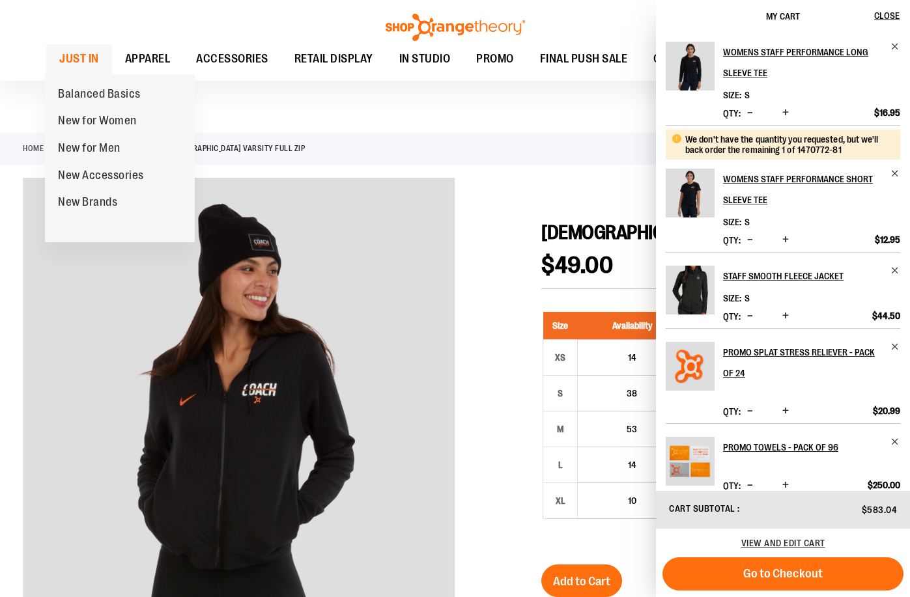
click at [89, 59] on span "JUST IN" at bounding box center [79, 58] width 40 height 29
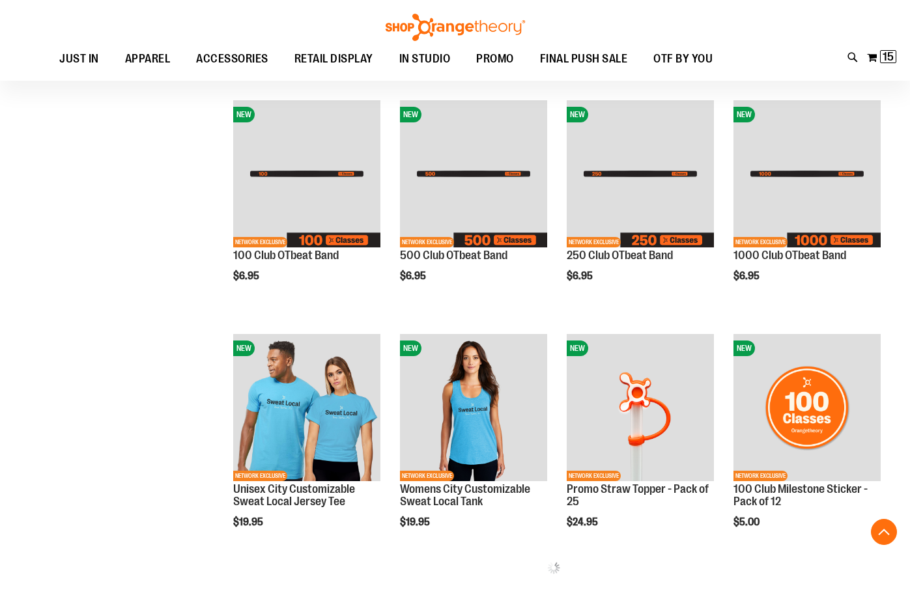
scroll to position [390, 0]
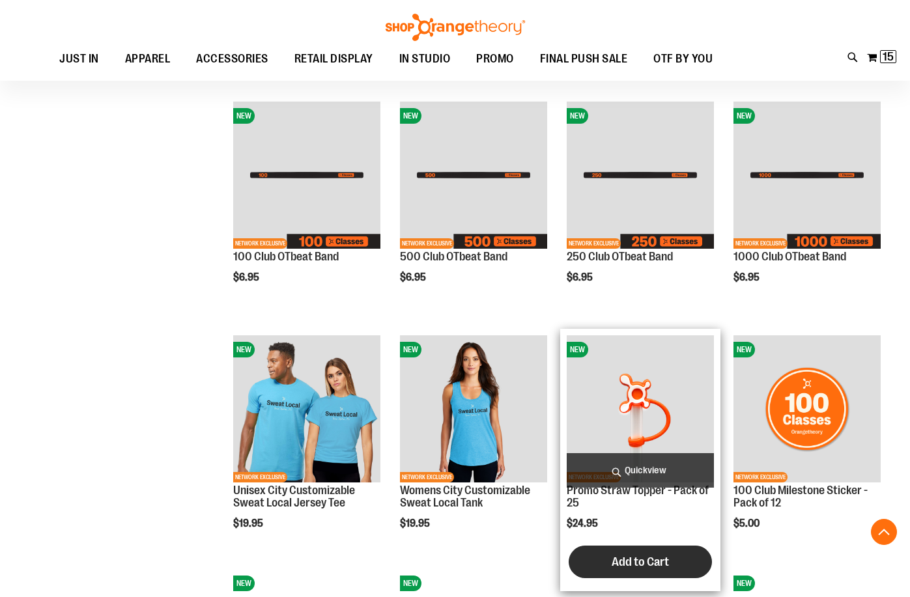
type input "**********"
click at [671, 547] on button "Add to Cart" at bounding box center [639, 562] width 143 height 33
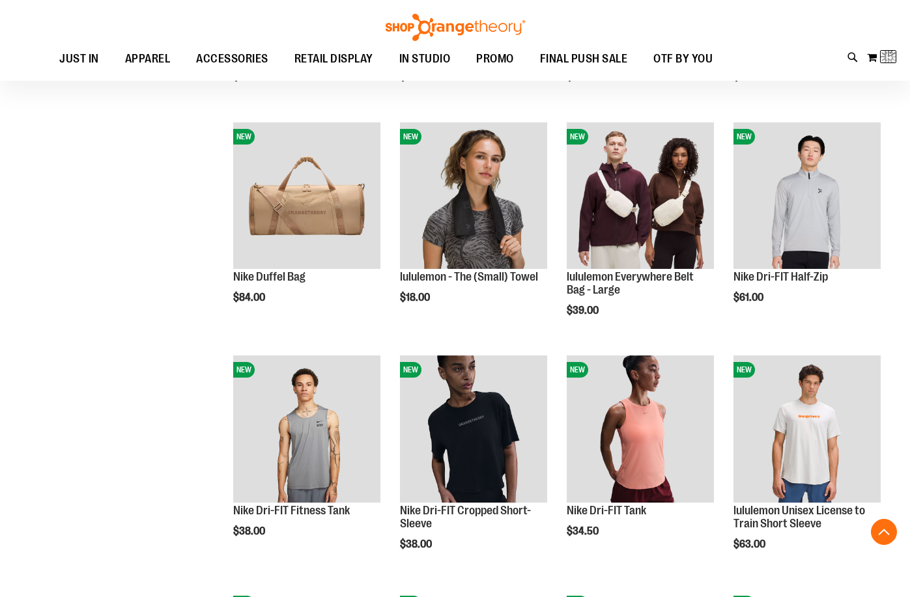
scroll to position [846, 0]
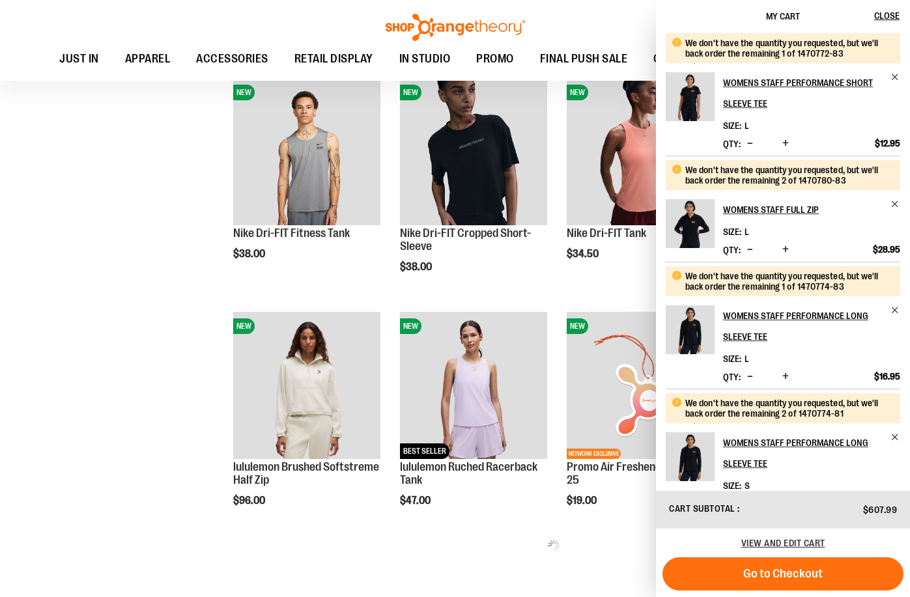
scroll to position [750, 0]
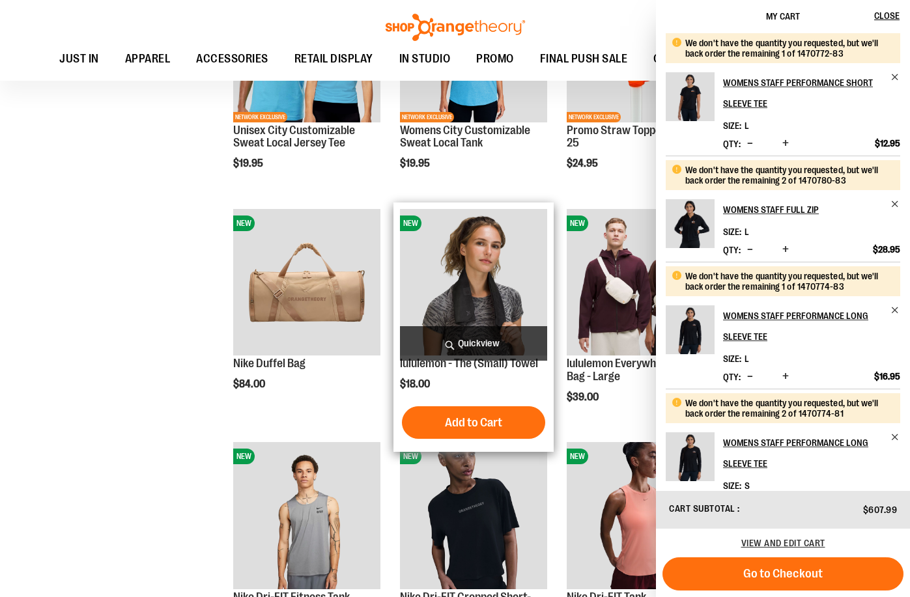
scroll to position [945, 0]
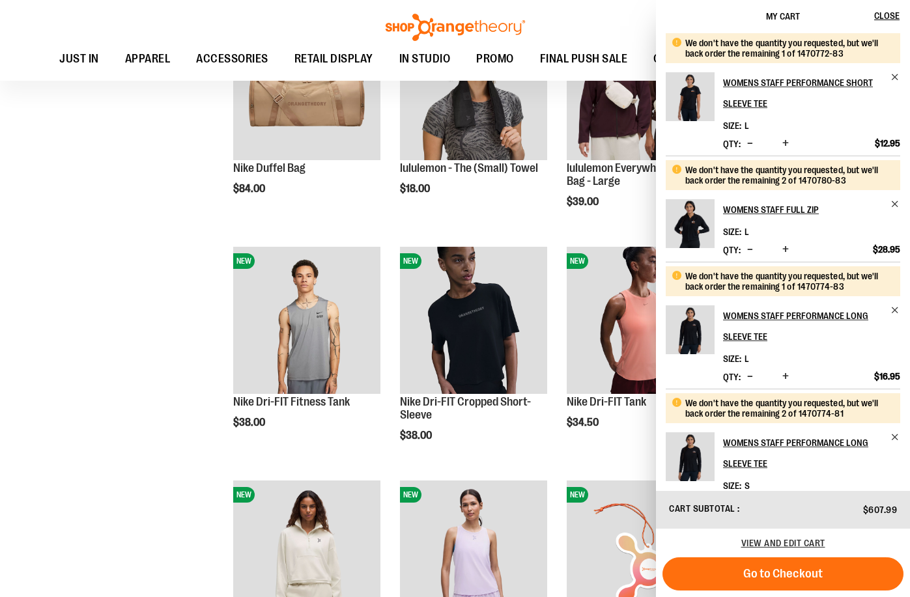
click at [104, 426] on div "**********" at bounding box center [455, 370] width 864 height 2234
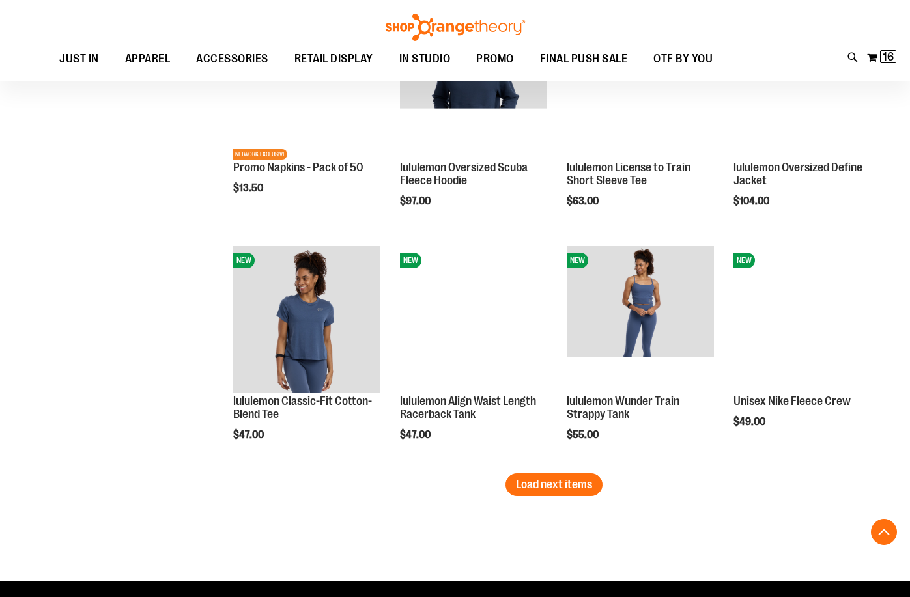
scroll to position [1922, 0]
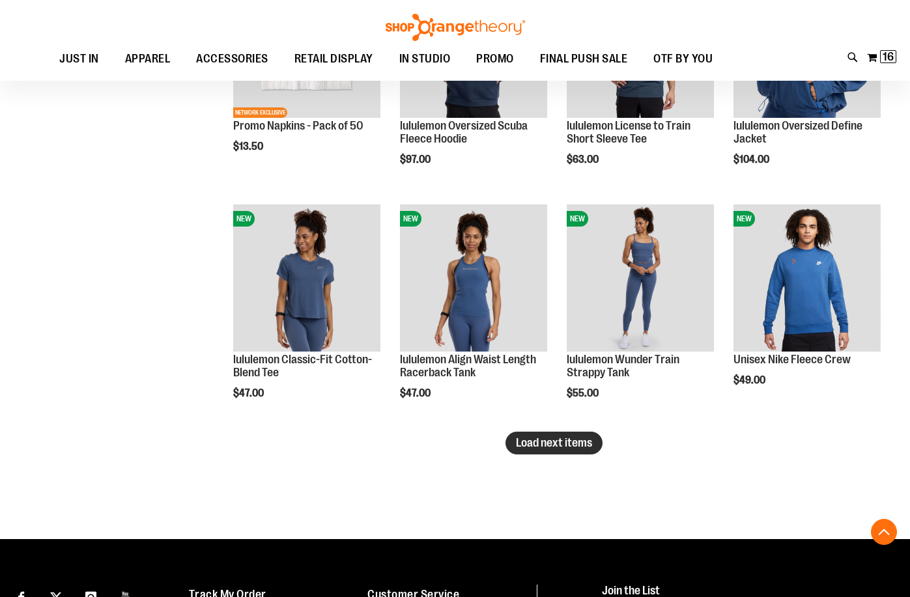
click at [532, 441] on span "Load next items" at bounding box center [554, 442] width 76 height 13
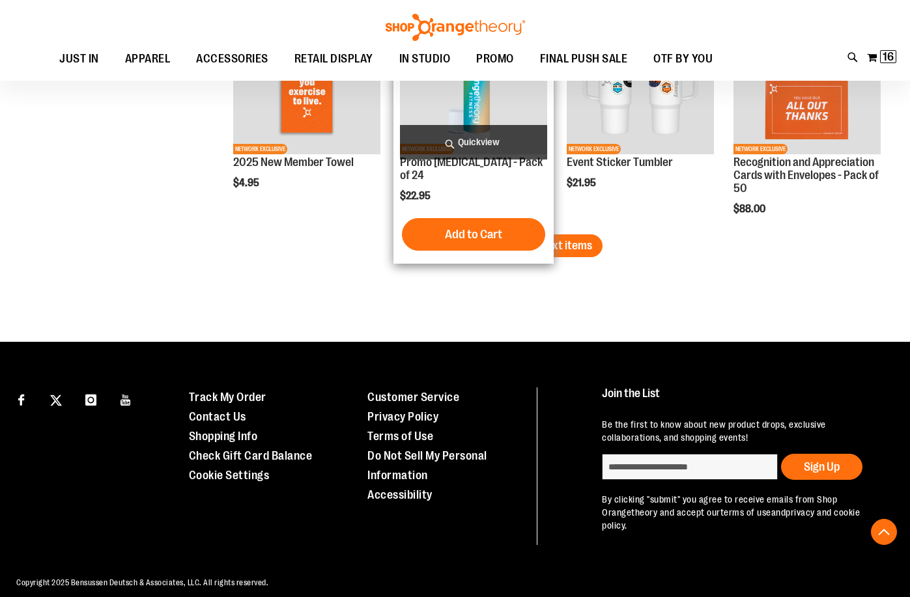
scroll to position [2834, 0]
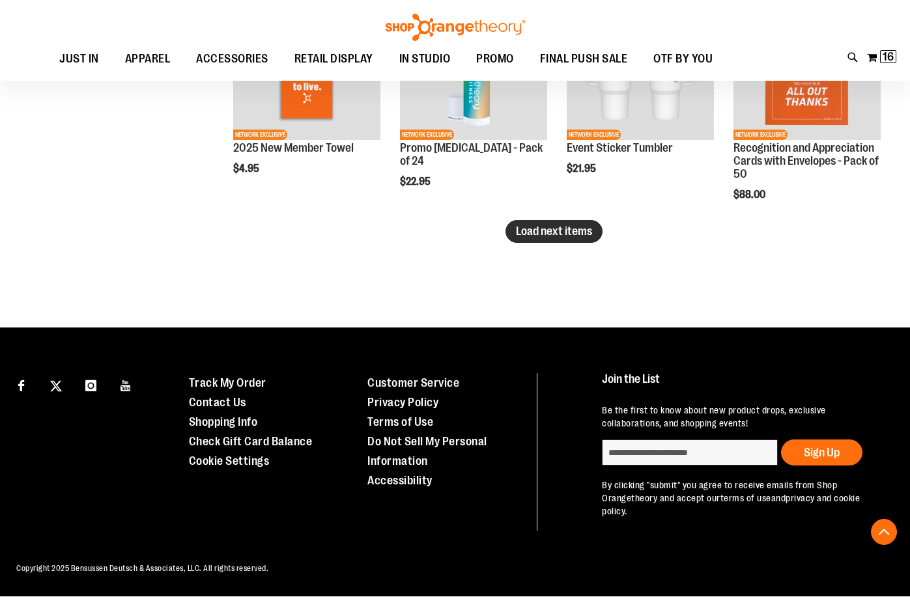
click at [545, 235] on span "Load next items" at bounding box center [554, 231] width 76 height 13
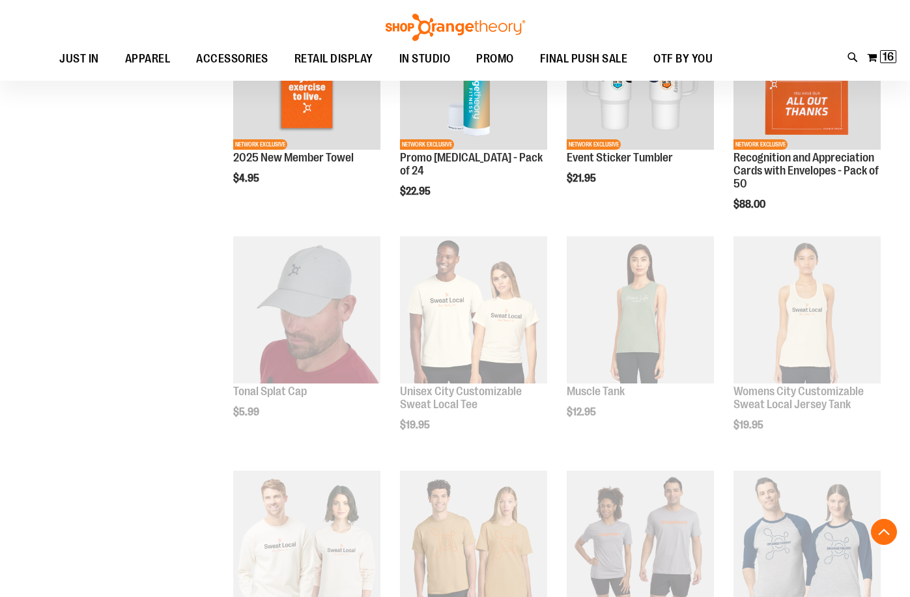
scroll to position [2834, 0]
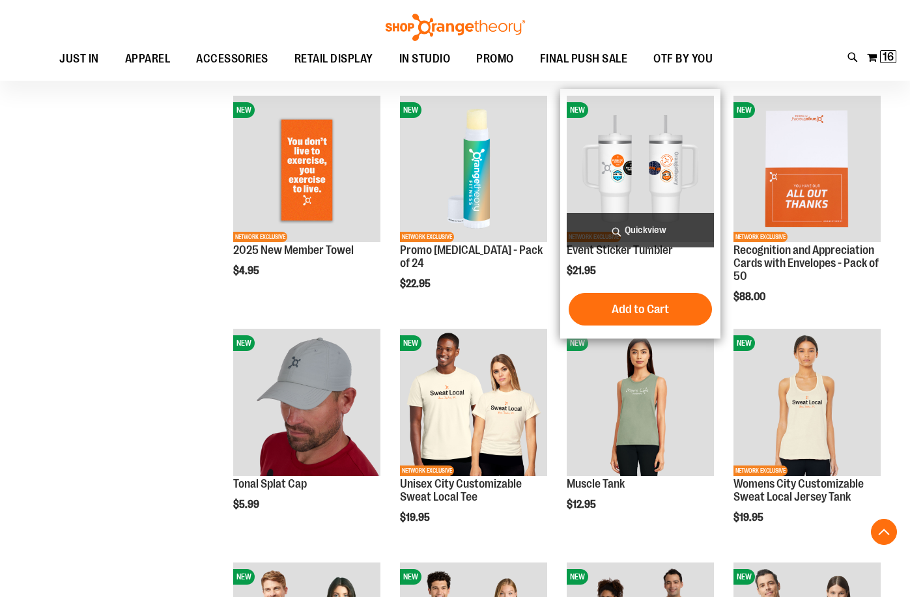
scroll to position [2704, 0]
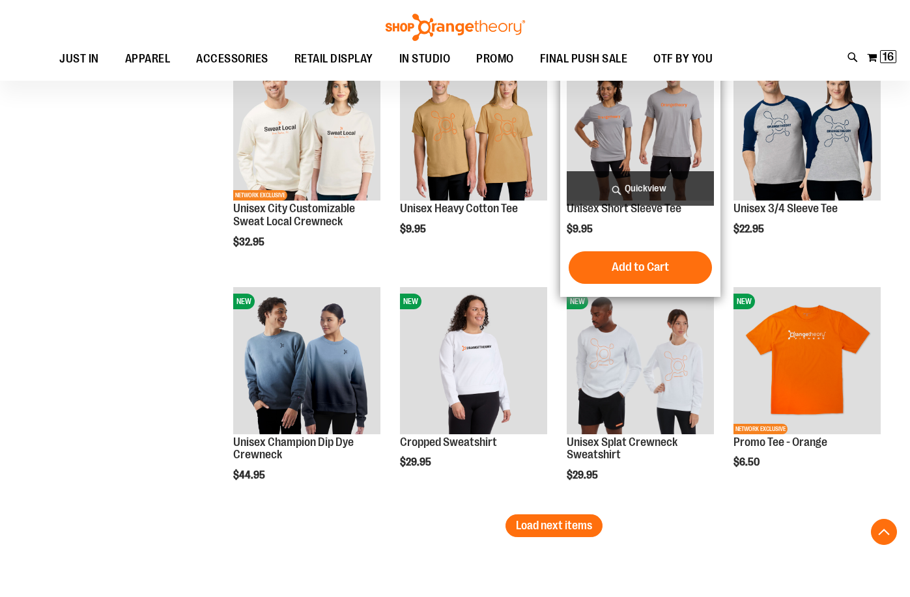
scroll to position [3355, 0]
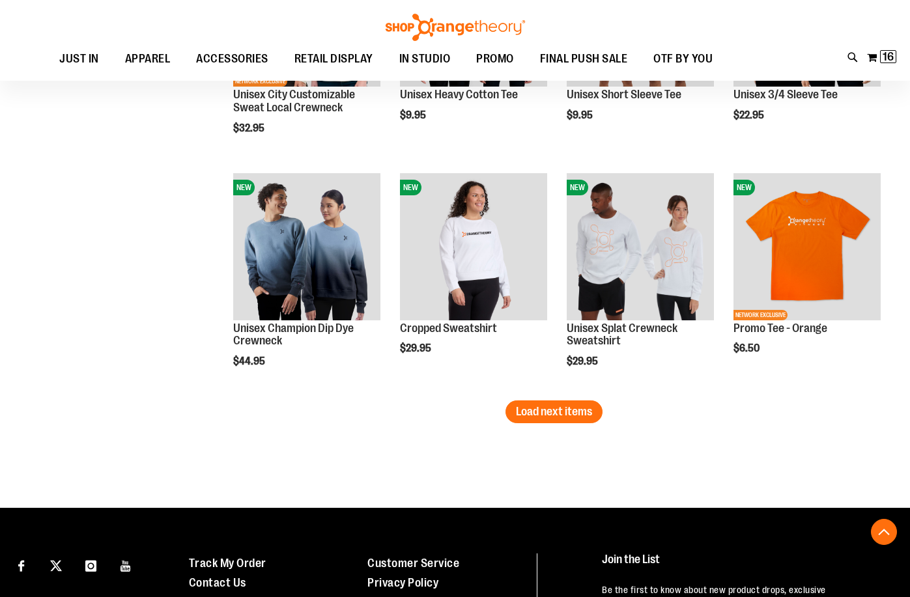
click at [524, 400] on li "NEW Cropped Sweatshirt $29.95 Quickview" at bounding box center [473, 284] width 160 height 234
click at [527, 402] on button "Load next items" at bounding box center [553, 411] width 97 height 23
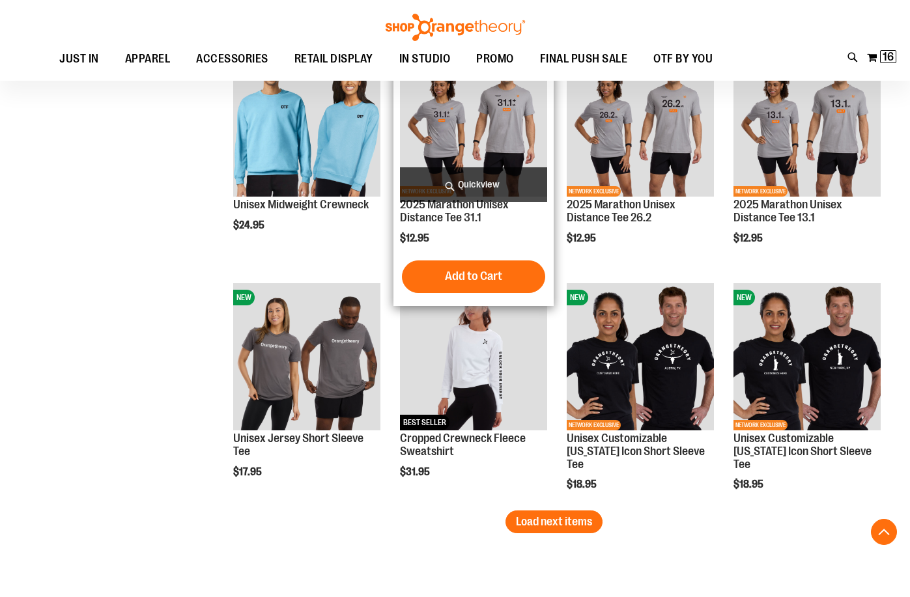
scroll to position [4136, 0]
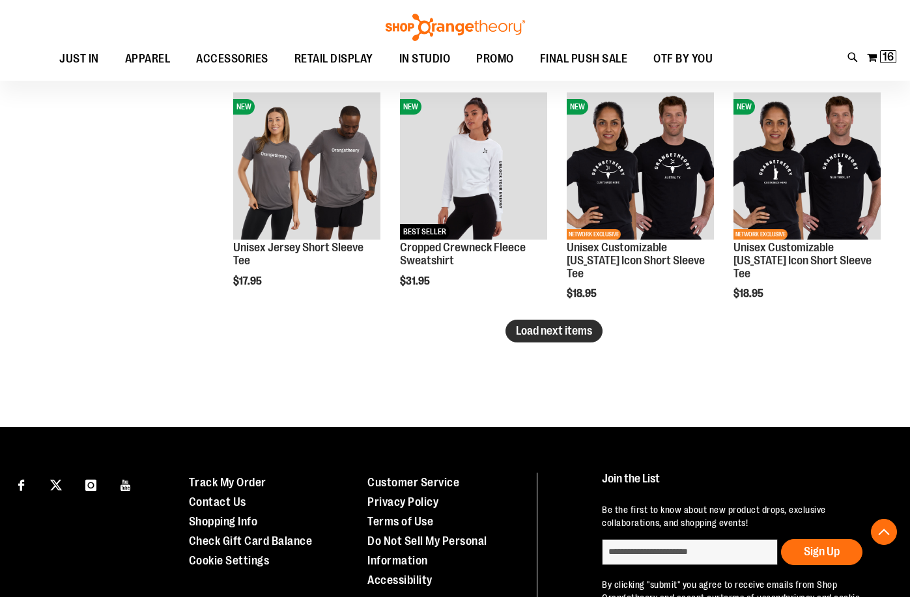
click at [579, 324] on span "Load next items" at bounding box center [554, 330] width 76 height 13
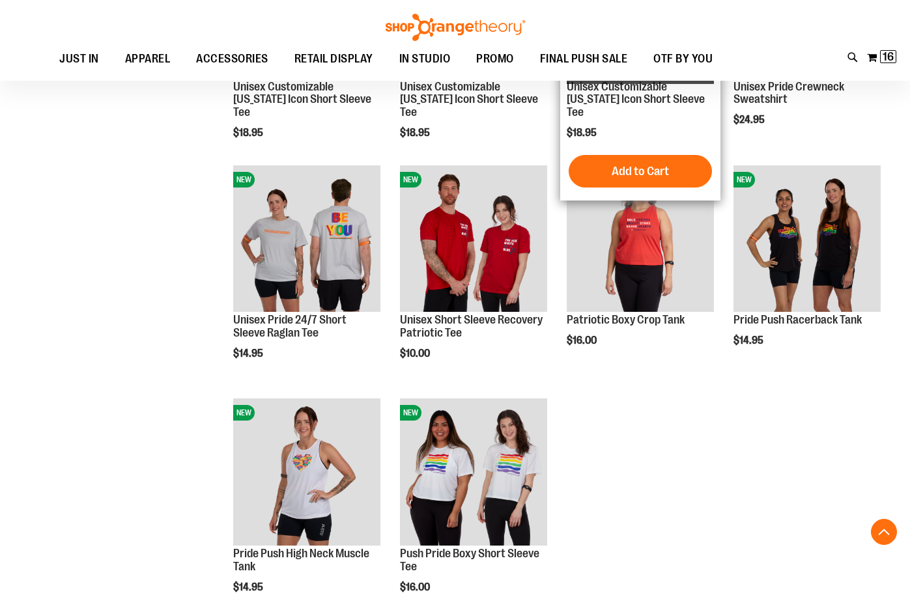
scroll to position [4592, 0]
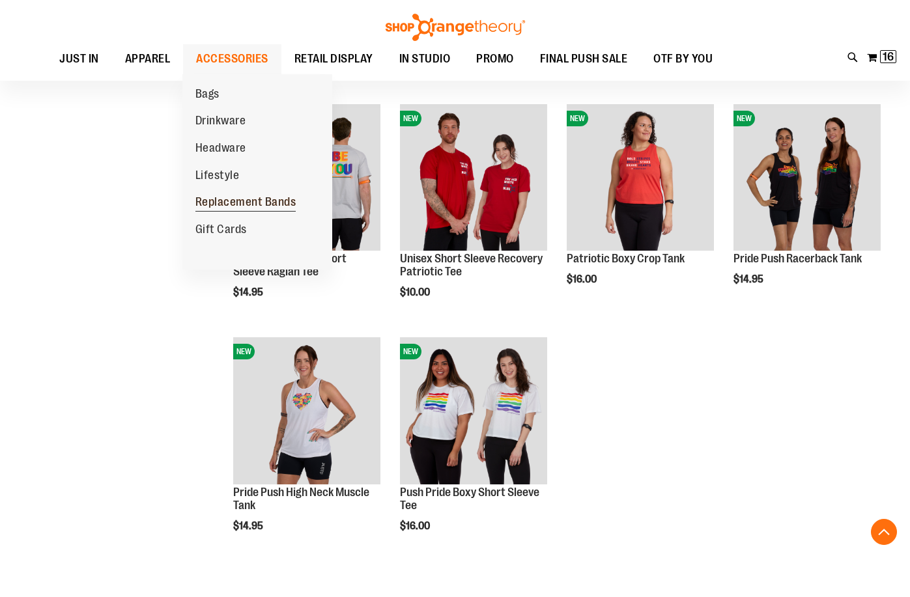
click at [287, 201] on span "Replacement Bands" at bounding box center [245, 203] width 101 height 16
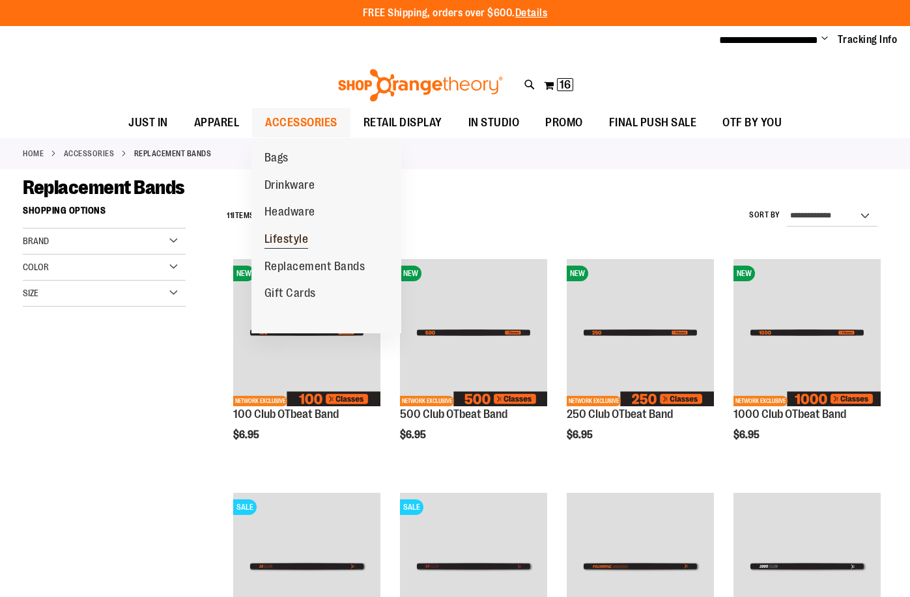
type input "**********"
click at [302, 239] on span "Lifestyle" at bounding box center [286, 240] width 44 height 16
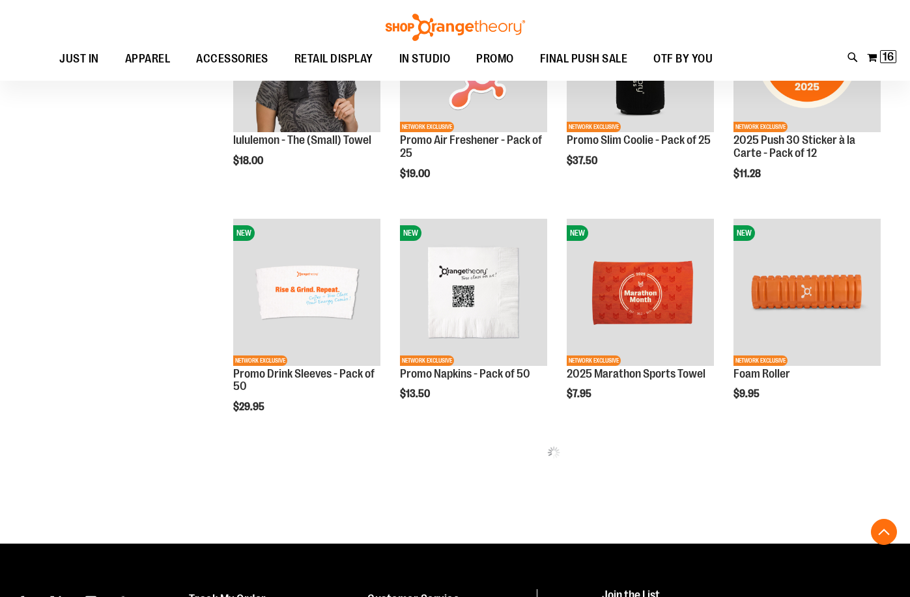
scroll to position [650, 0]
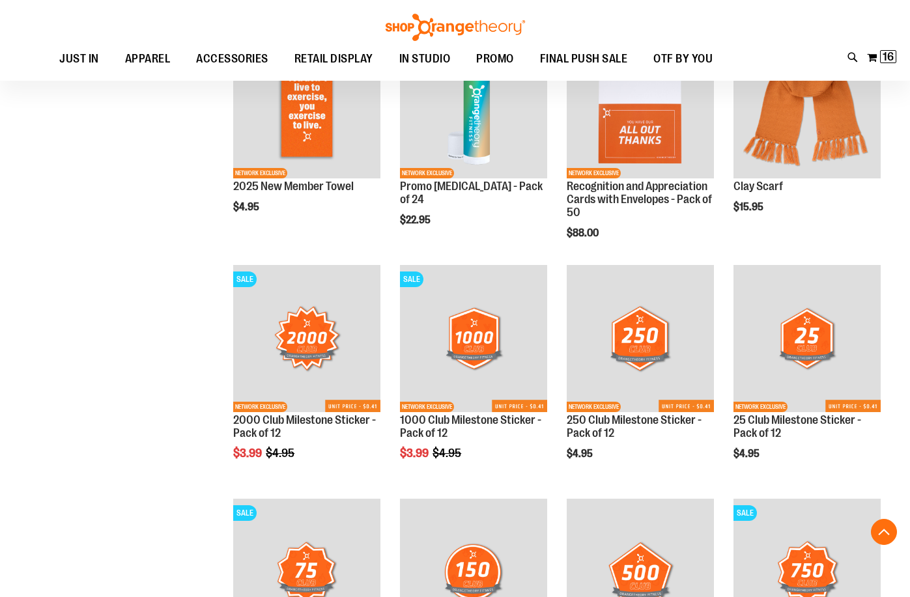
scroll to position [1171, 0]
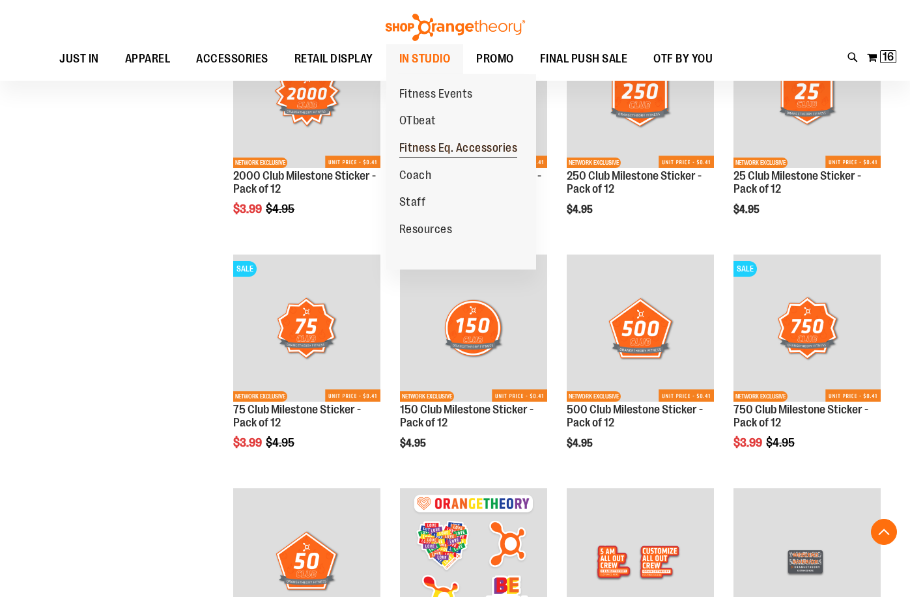
type input "**********"
click at [460, 147] on span "Fitness Eq. Accessories" at bounding box center [458, 149] width 118 height 16
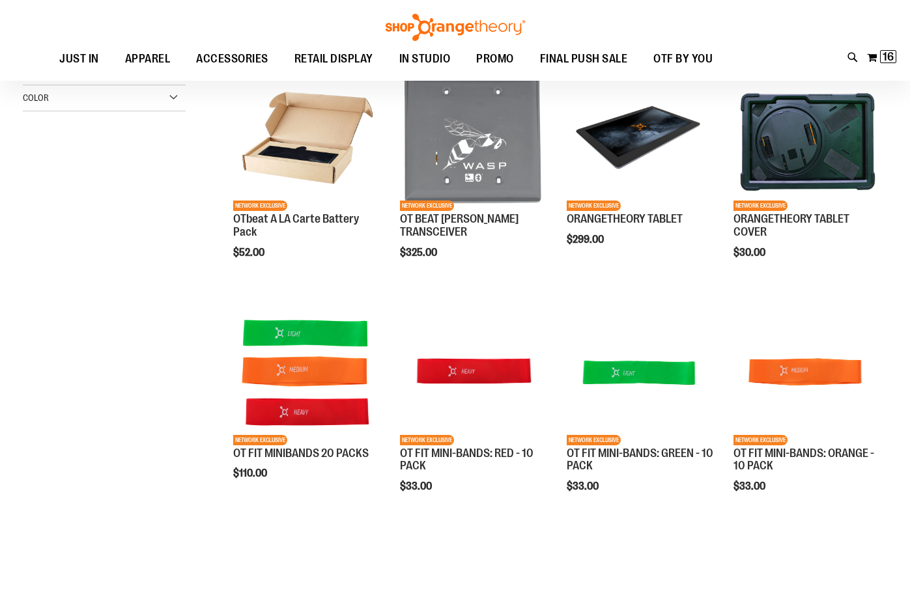
scroll to position [195, 0]
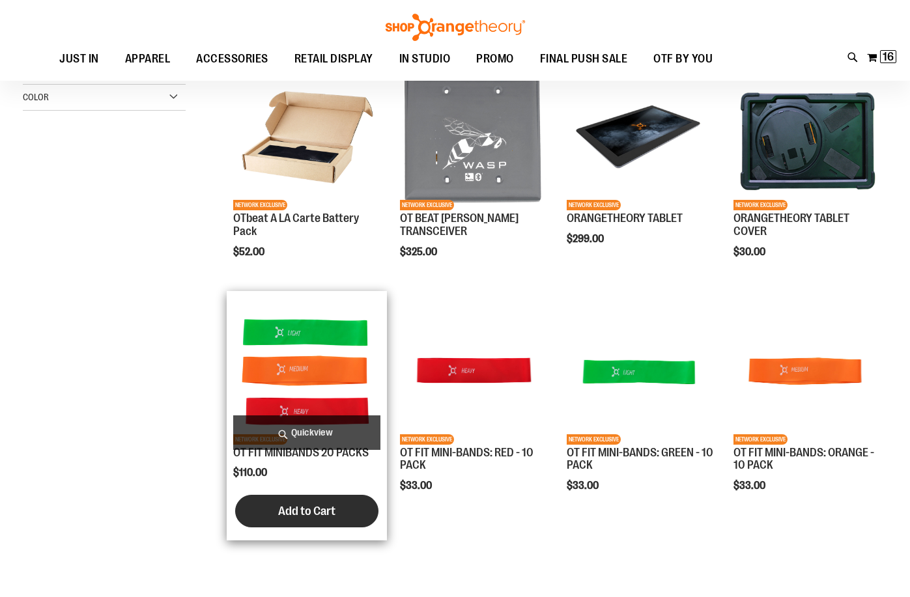
type input "**********"
click at [356, 504] on button "Add to Cart" at bounding box center [306, 511] width 143 height 33
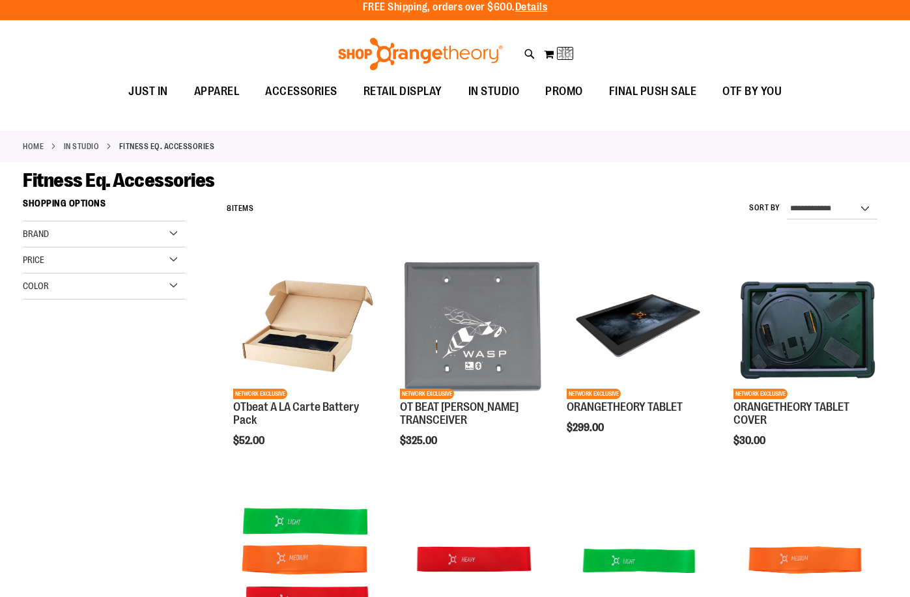
scroll to position [0, 0]
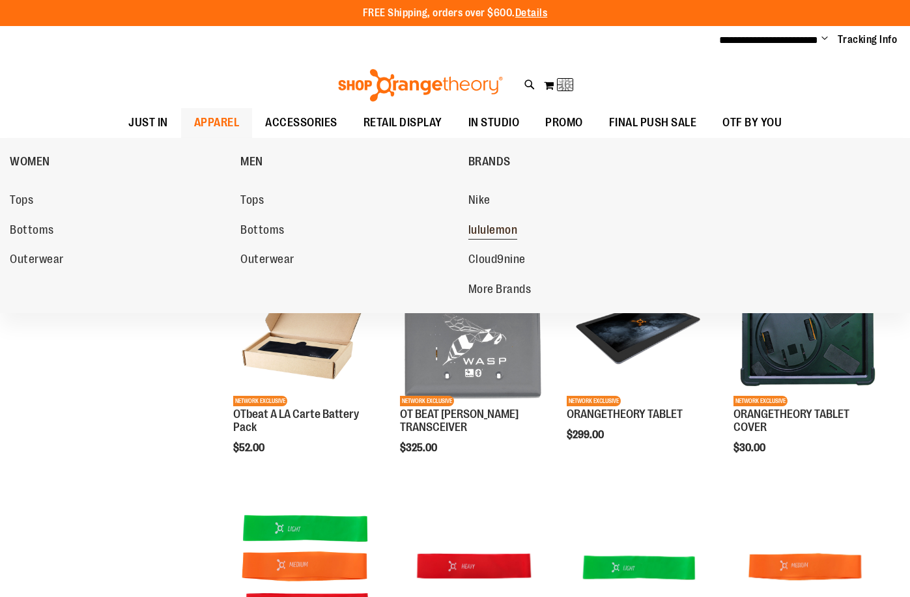
click at [491, 222] on link "lululemon" at bounding box center [576, 230] width 217 height 23
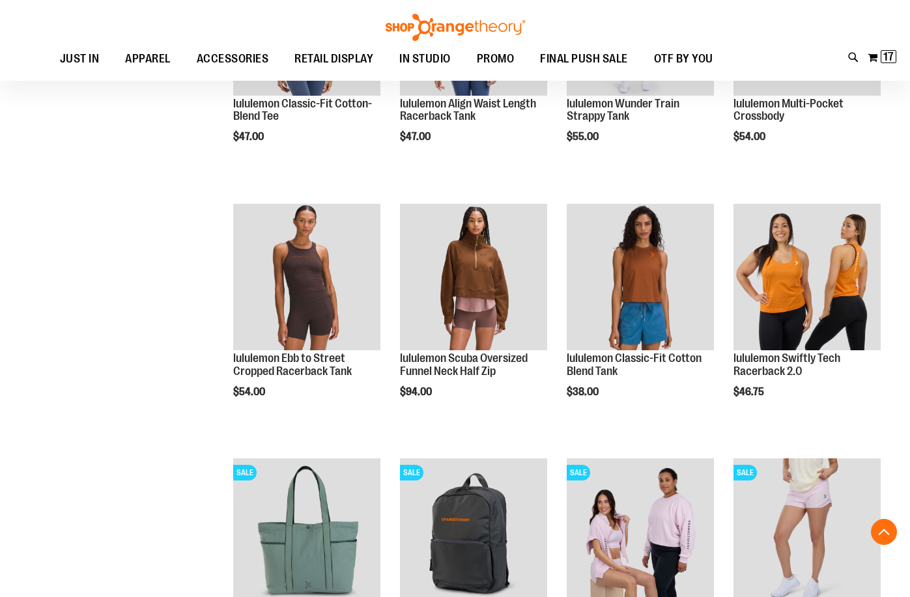
scroll to position [846, 0]
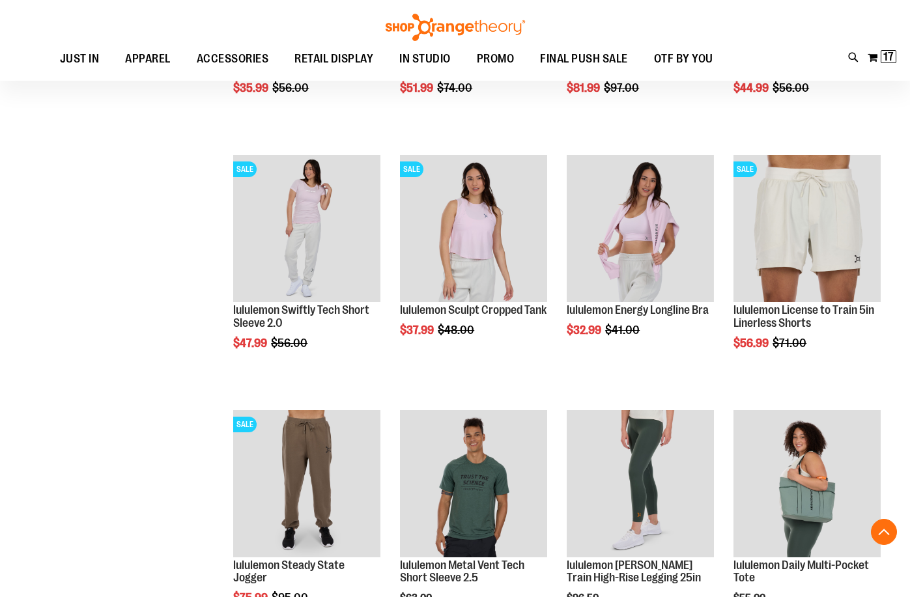
scroll to position [1562, 0]
